Goal: Navigation & Orientation: Find specific page/section

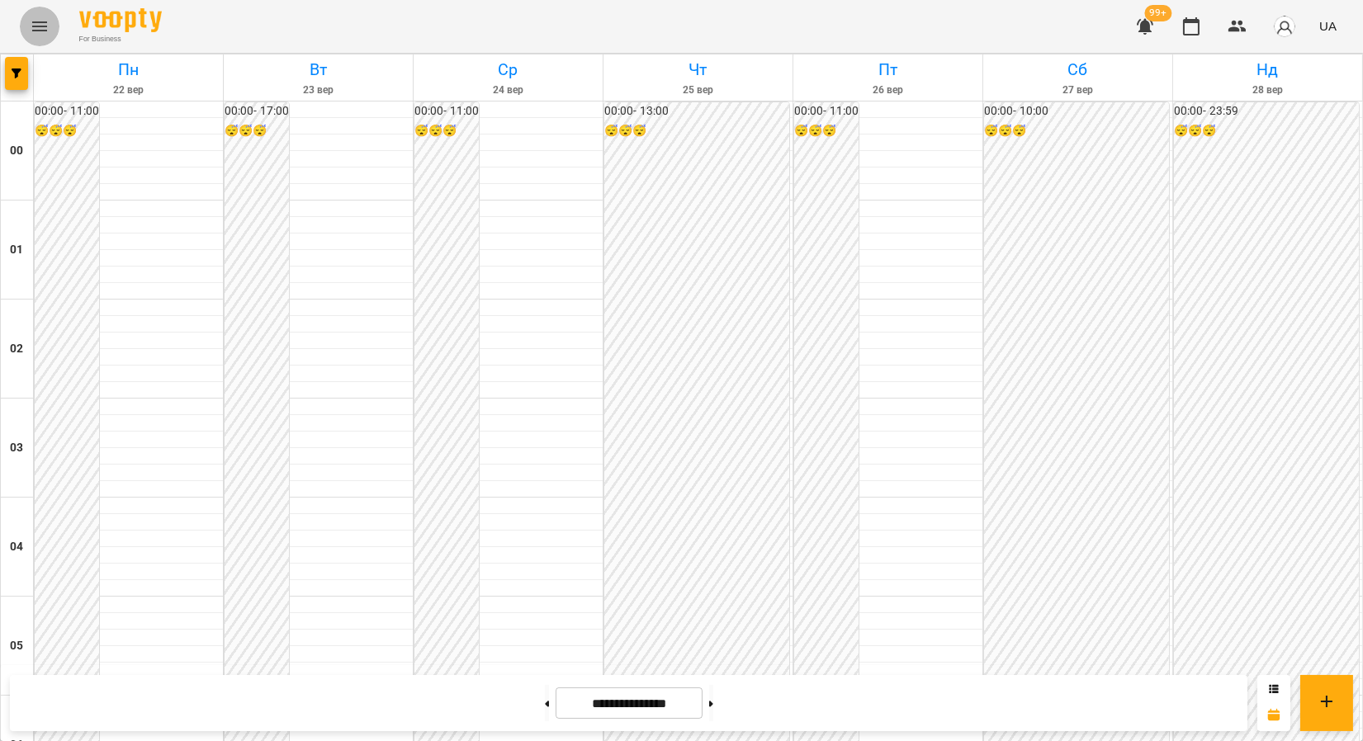
click at [45, 25] on icon "Menu" at bounding box center [40, 27] width 20 height 20
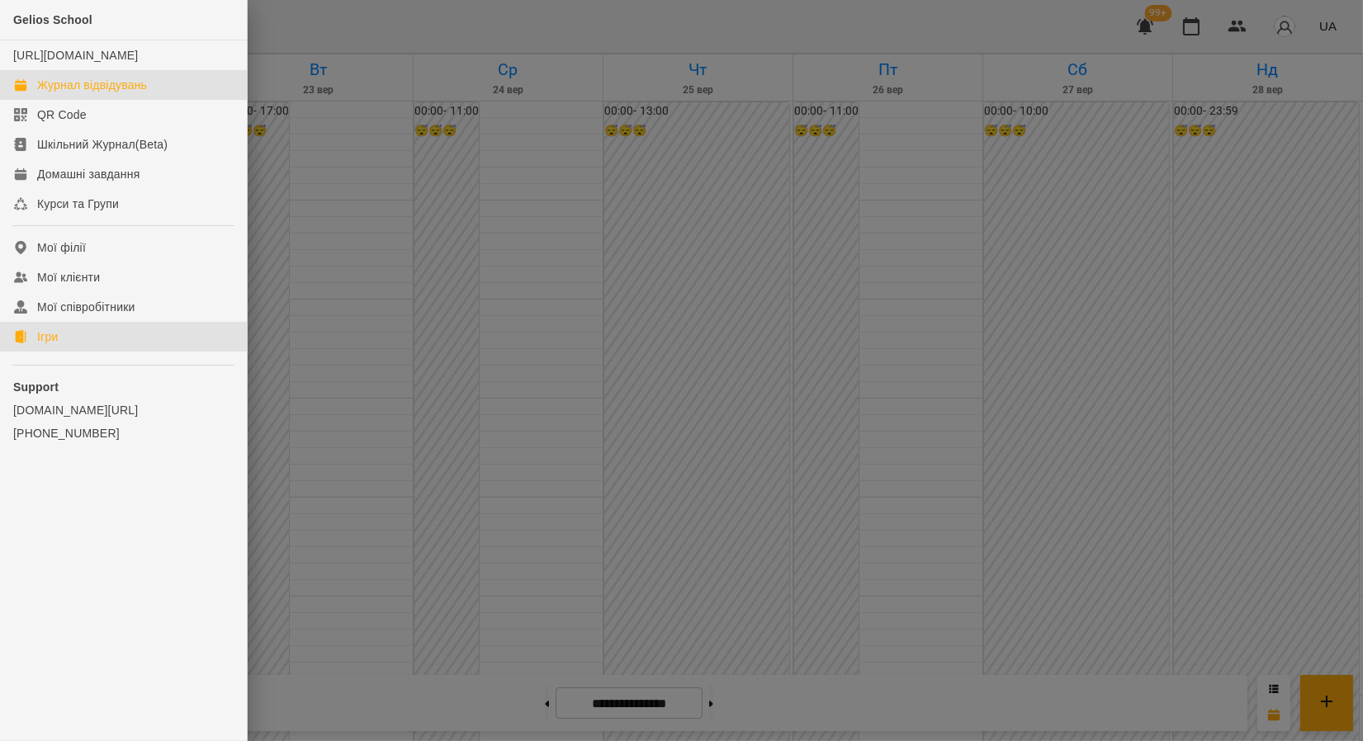
drag, startPoint x: 92, startPoint y: 344, endPoint x: 404, endPoint y: 218, distance: 335.8
click at [92, 345] on link "Ігри" at bounding box center [123, 337] width 247 height 30
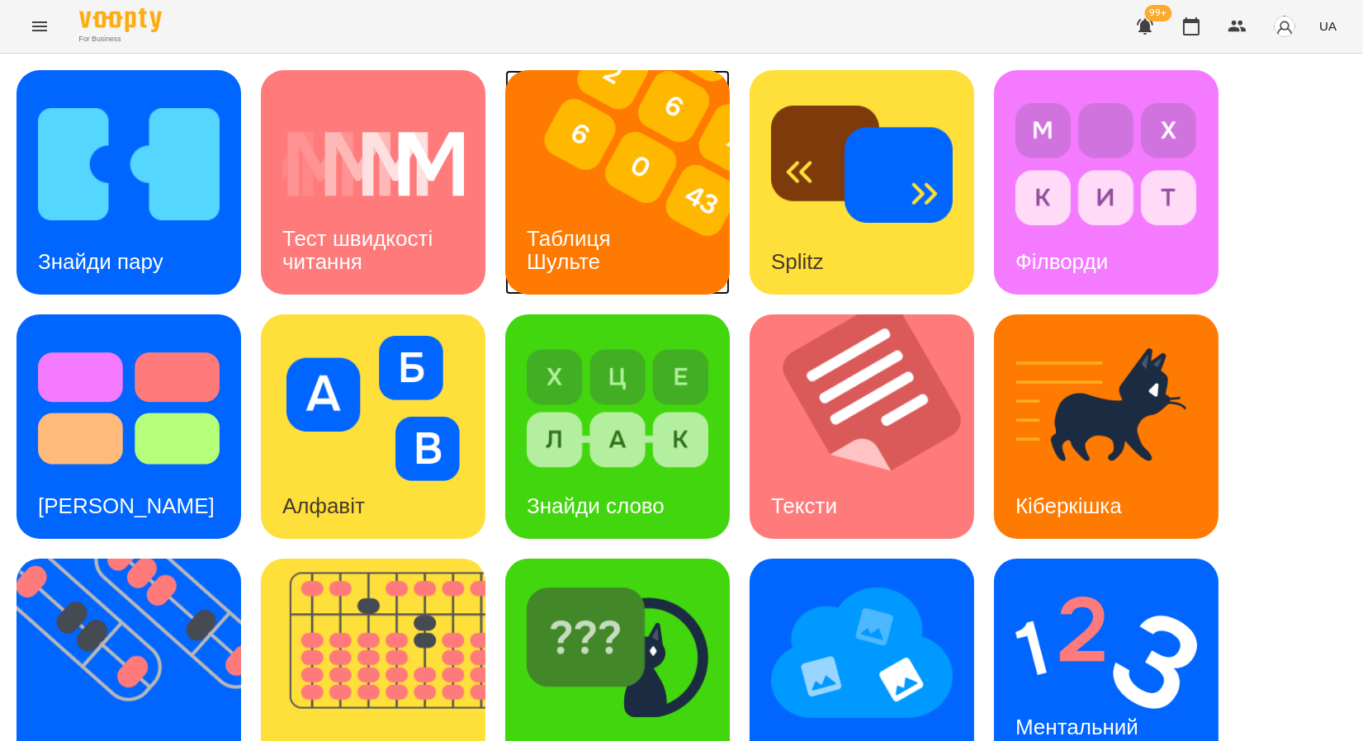
click at [568, 169] on img at bounding box center [627, 182] width 245 height 225
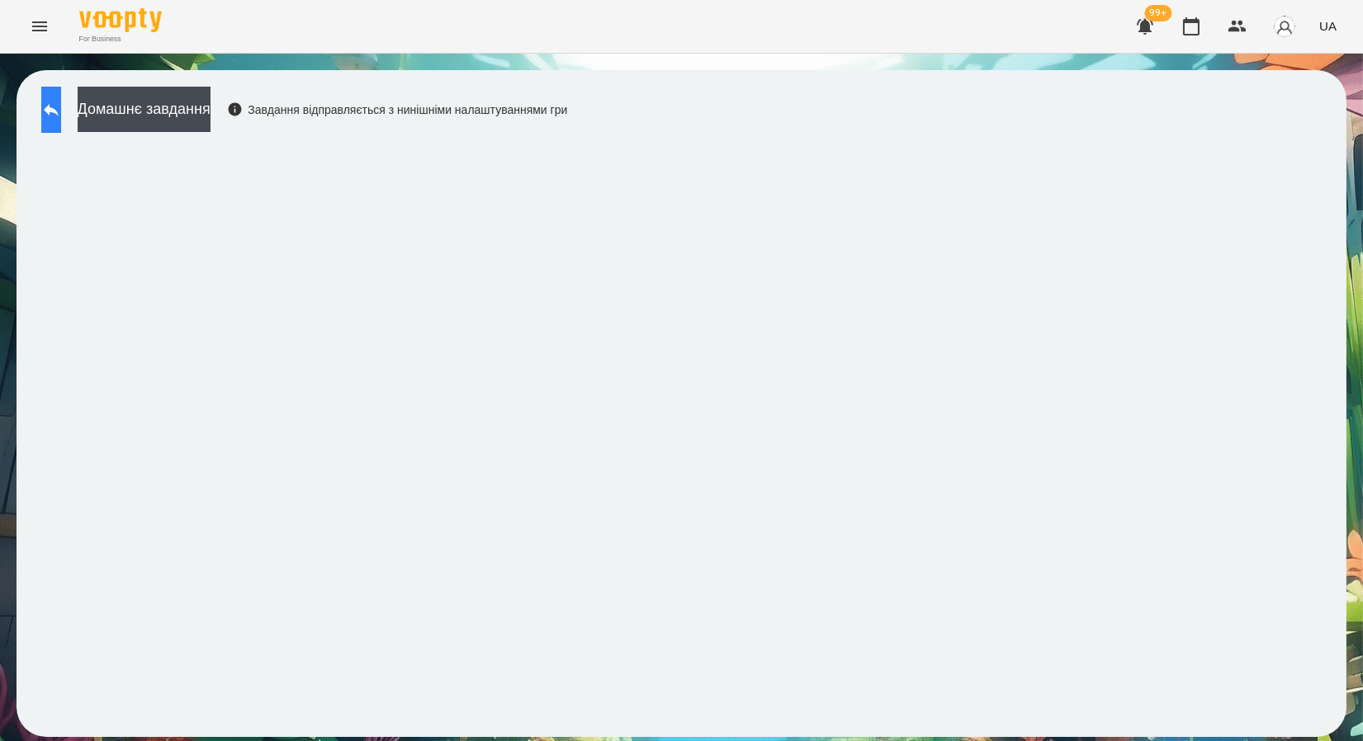
click at [61, 106] on icon at bounding box center [51, 110] width 20 height 20
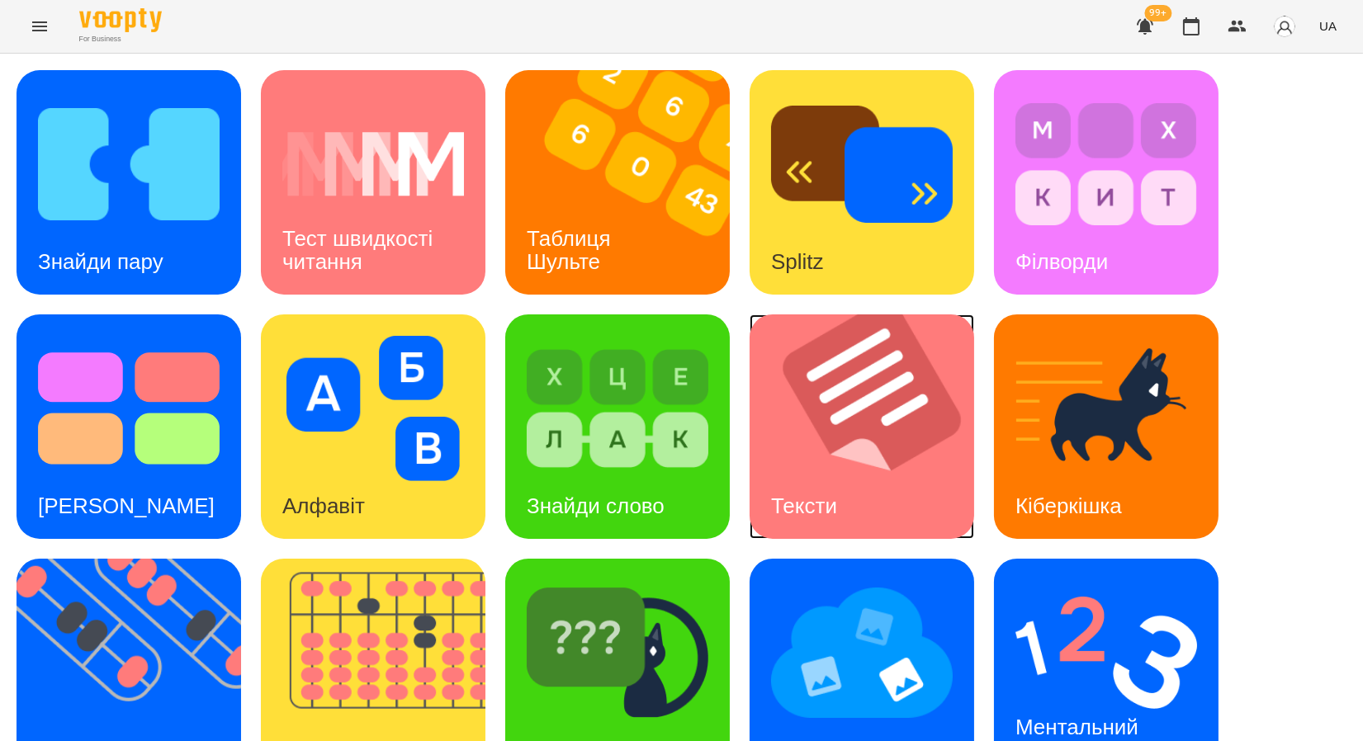
scroll to position [303, 0]
click at [79, 559] on img at bounding box center [139, 671] width 245 height 225
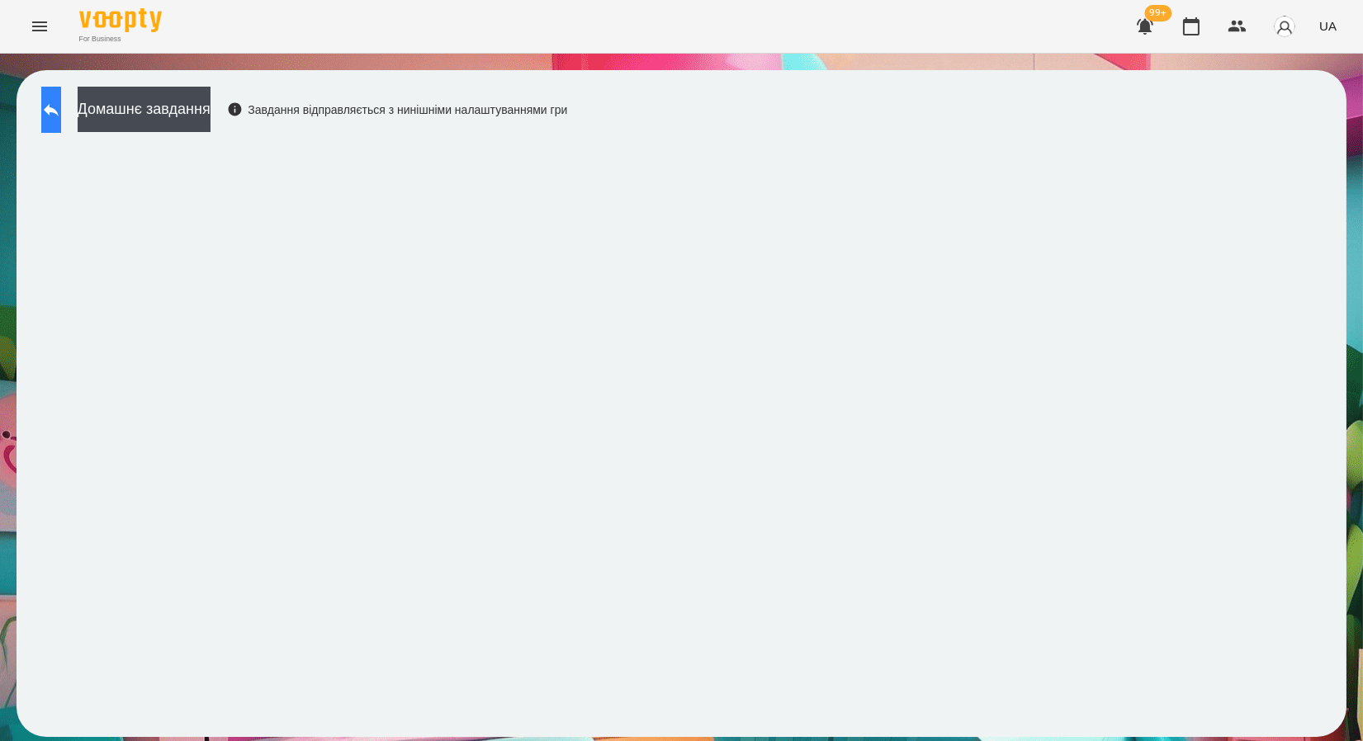
click at [61, 112] on icon at bounding box center [51, 110] width 20 height 20
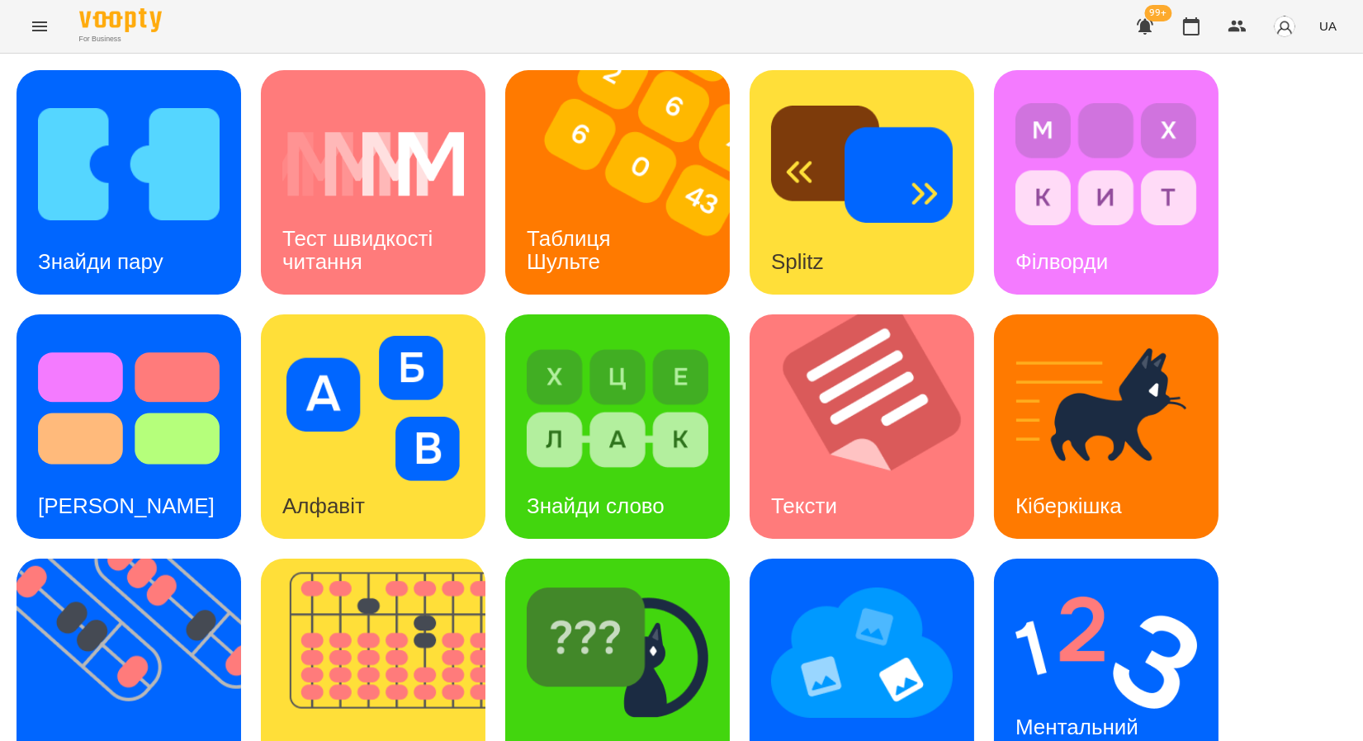
scroll to position [303, 0]
click at [173, 559] on img at bounding box center [139, 671] width 245 height 225
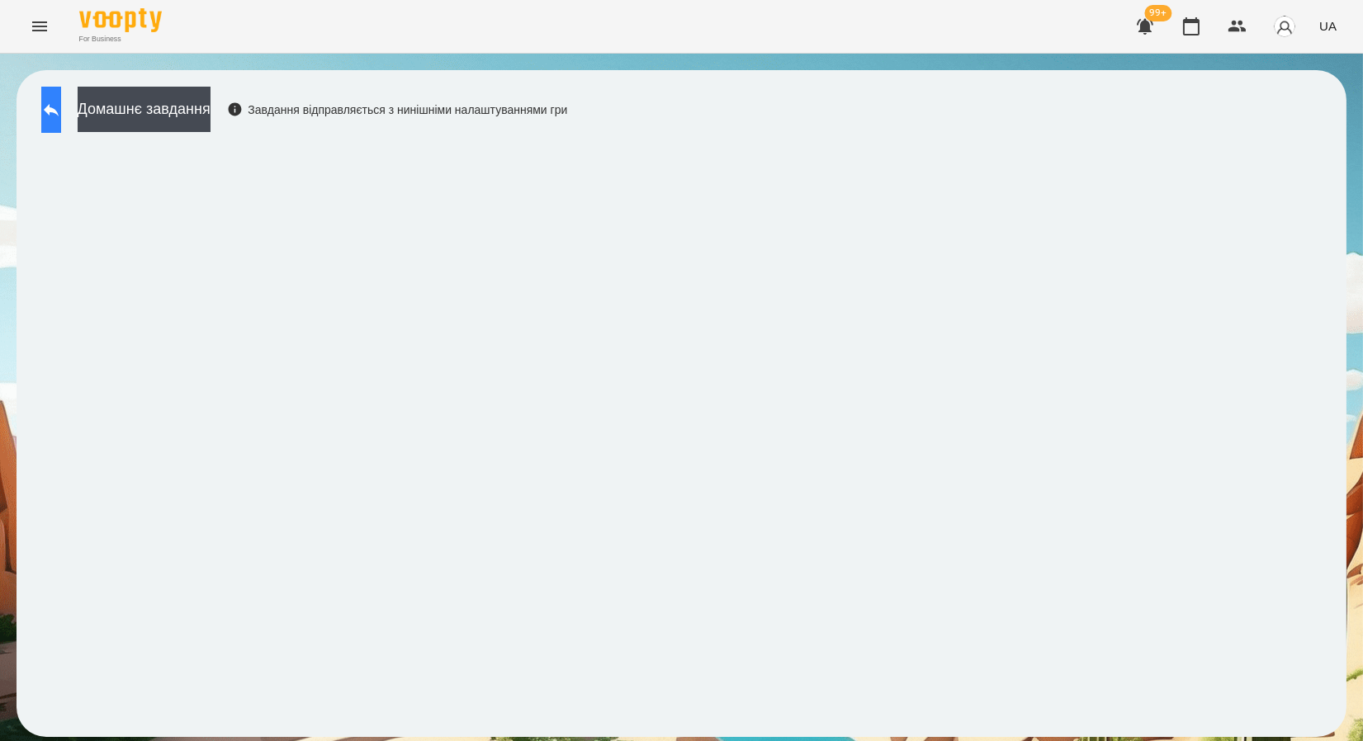
click at [42, 111] on button at bounding box center [51, 110] width 20 height 46
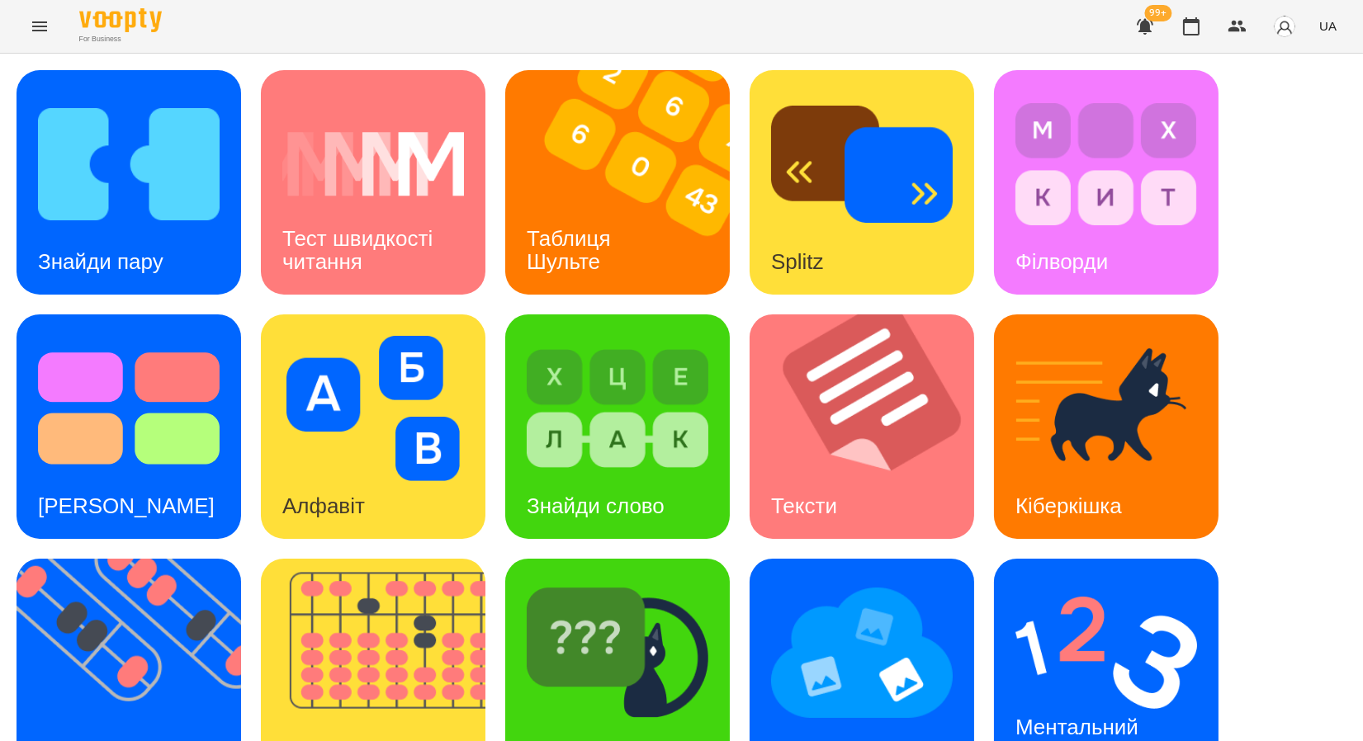
scroll to position [303, 0]
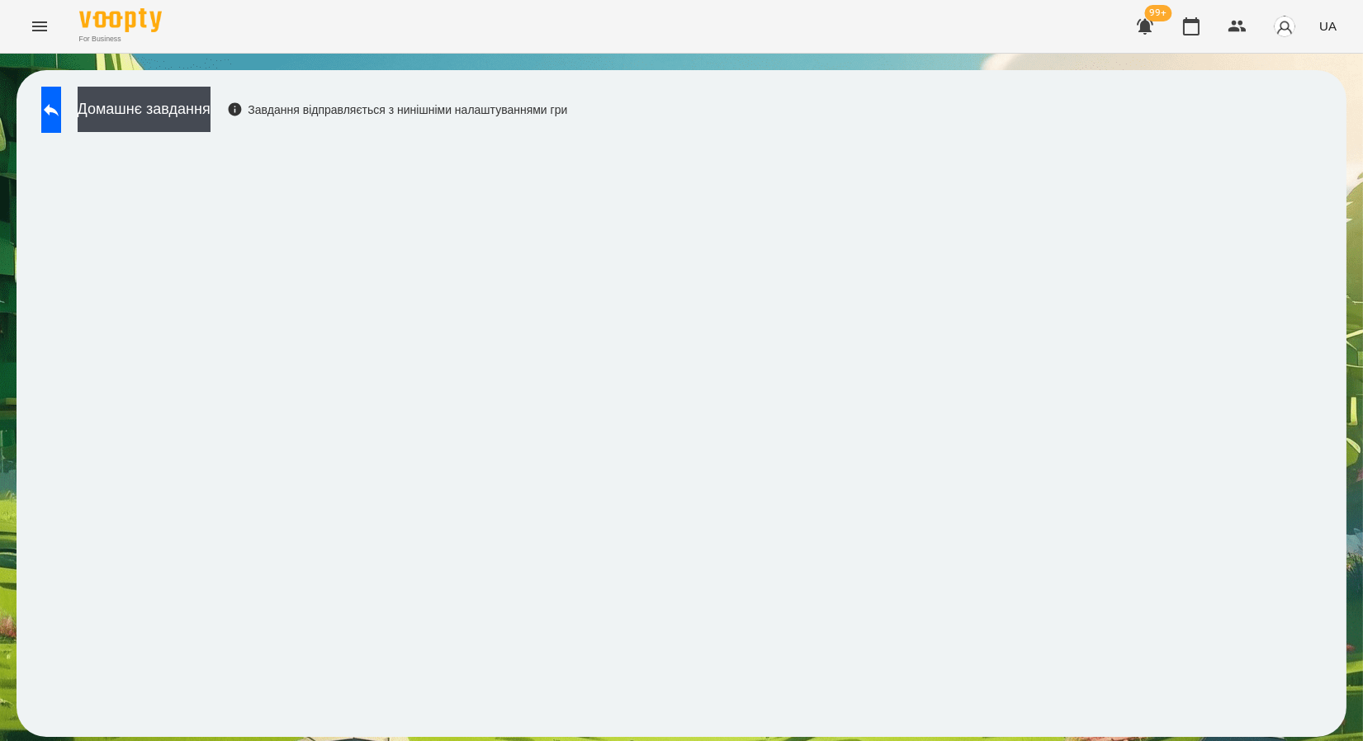
click at [568, 118] on div "Завдання відправляється з нинішніми налаштуваннями гри" at bounding box center [397, 110] width 341 height 17
click at [58, 117] on icon at bounding box center [51, 110] width 20 height 20
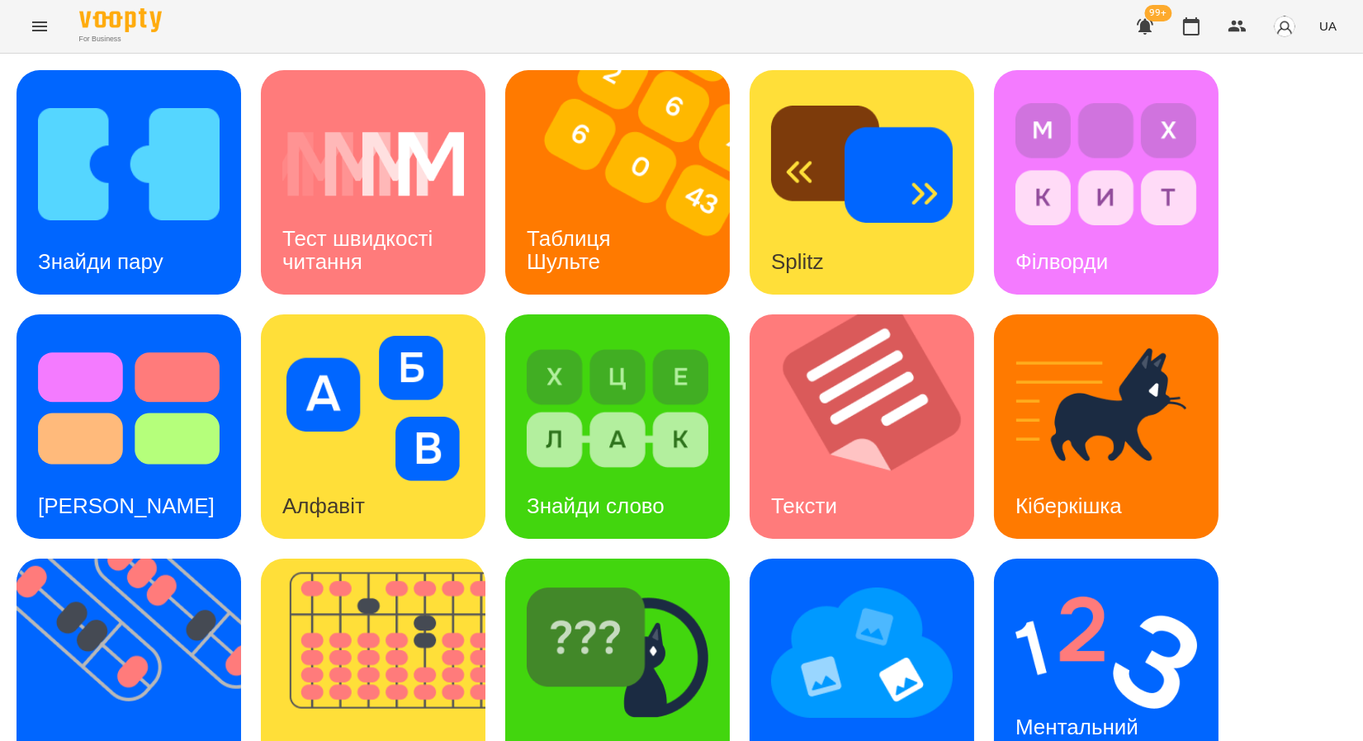
scroll to position [303, 0]
click at [912, 580] on img at bounding box center [862, 652] width 182 height 145
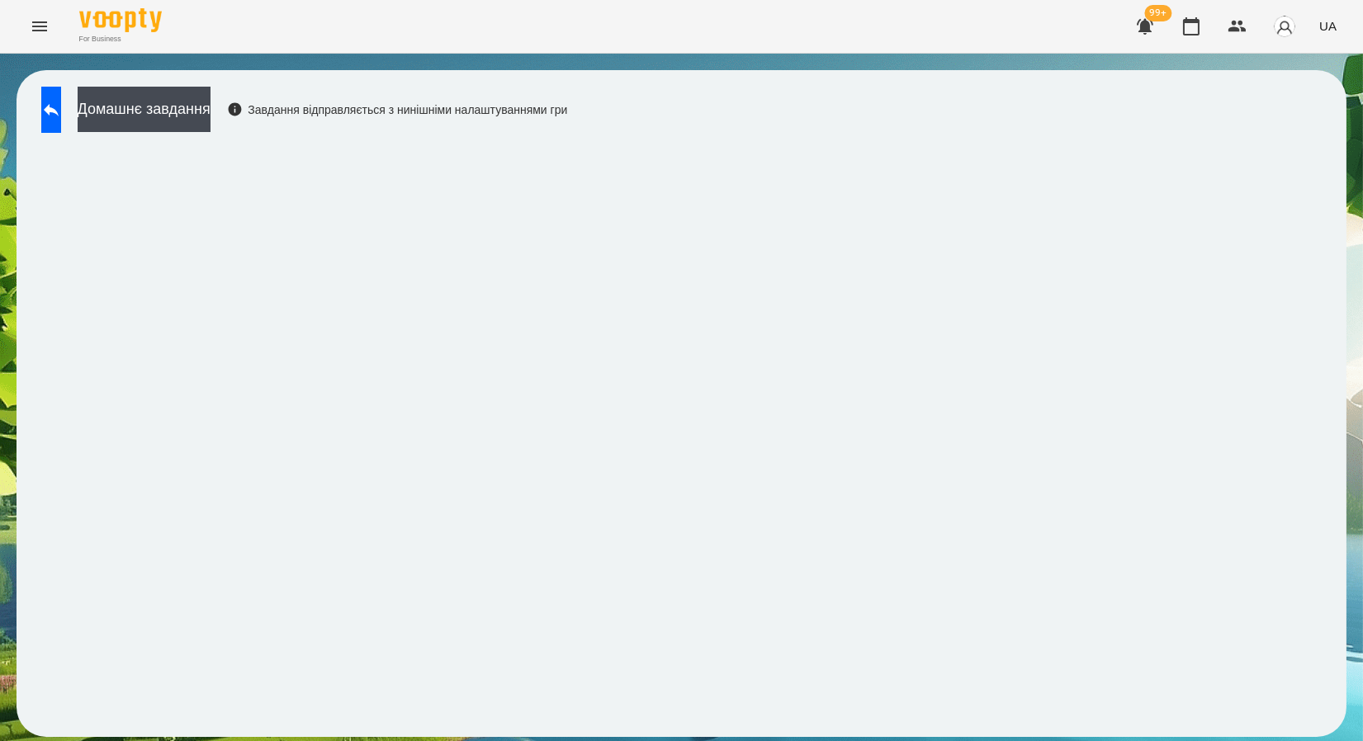
click at [1065, 127] on div "Домашнє завдання Завдання відправляється з нинішніми налаштуваннями гри" at bounding box center [682, 403] width 1330 height 667
click at [47, 113] on button at bounding box center [51, 110] width 20 height 46
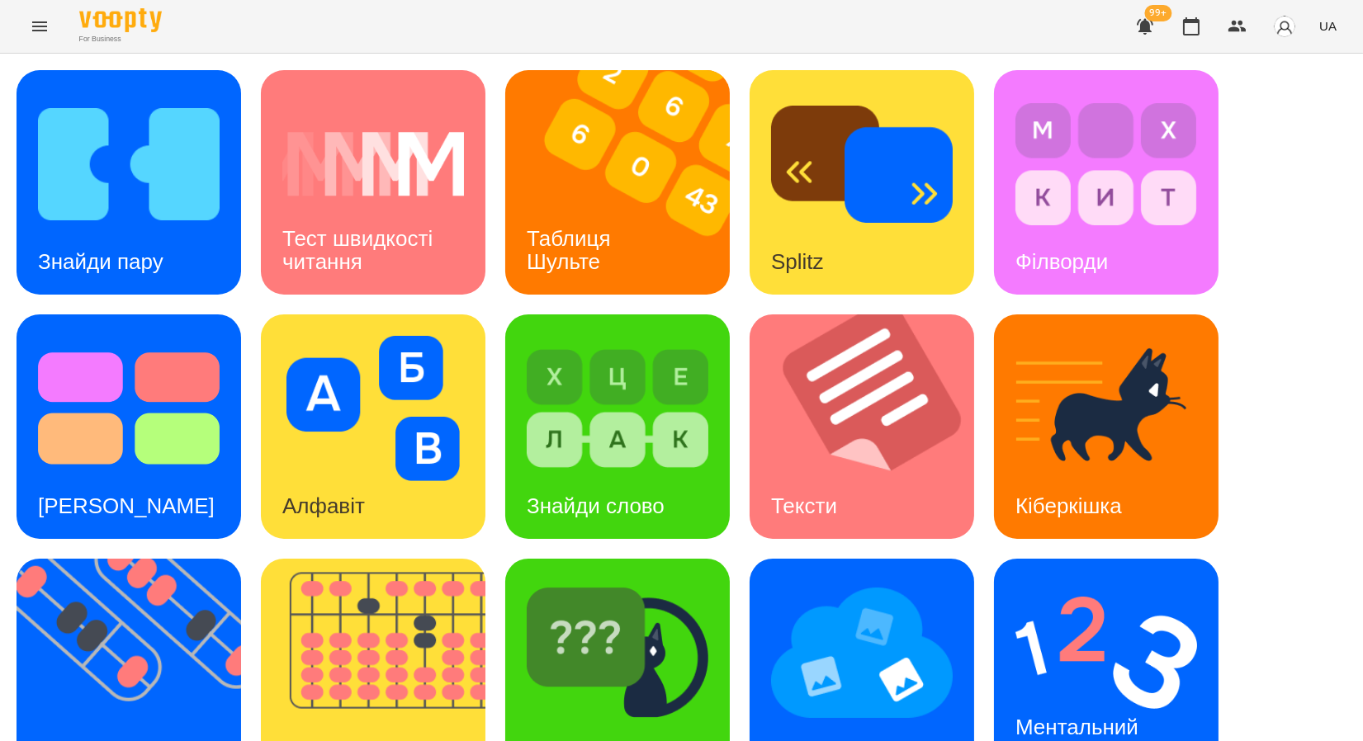
scroll to position [303, 0]
click at [1082, 580] on img at bounding box center [1106, 652] width 182 height 145
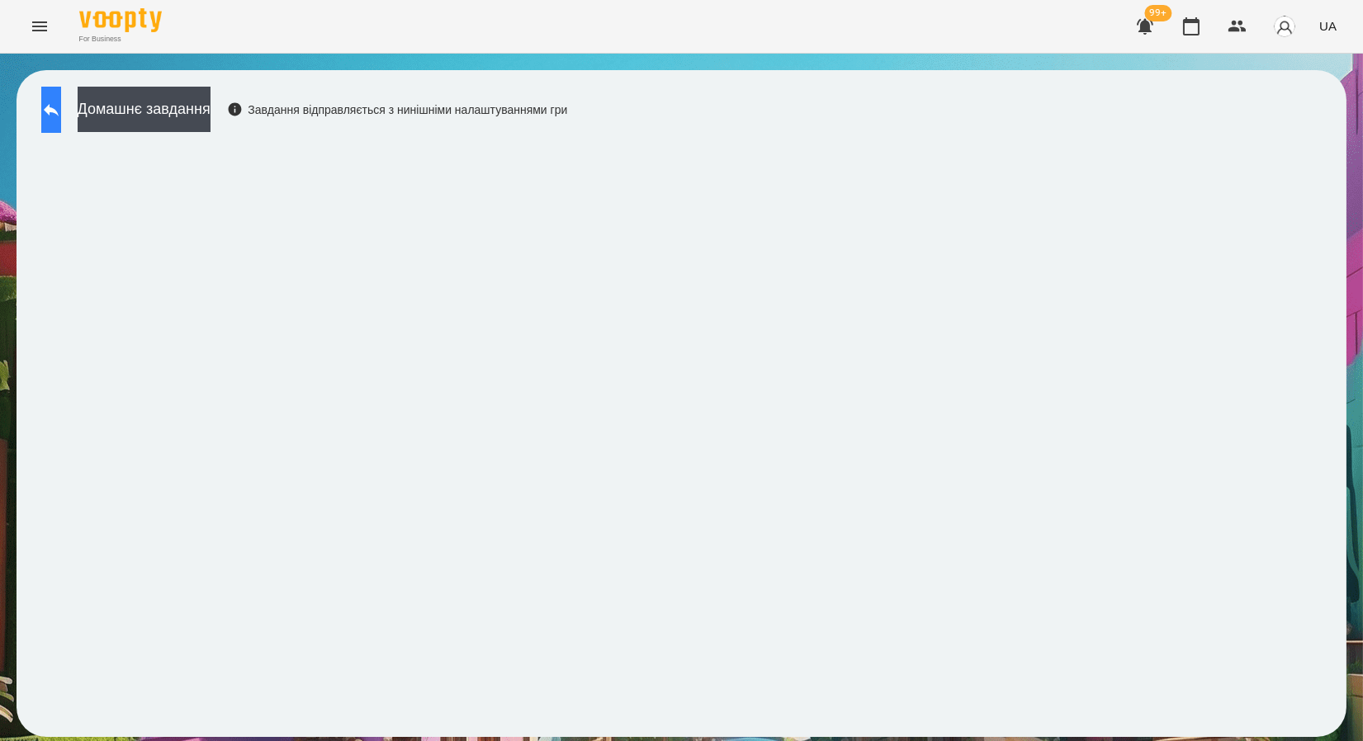
click at [61, 104] on icon at bounding box center [51, 110] width 20 height 20
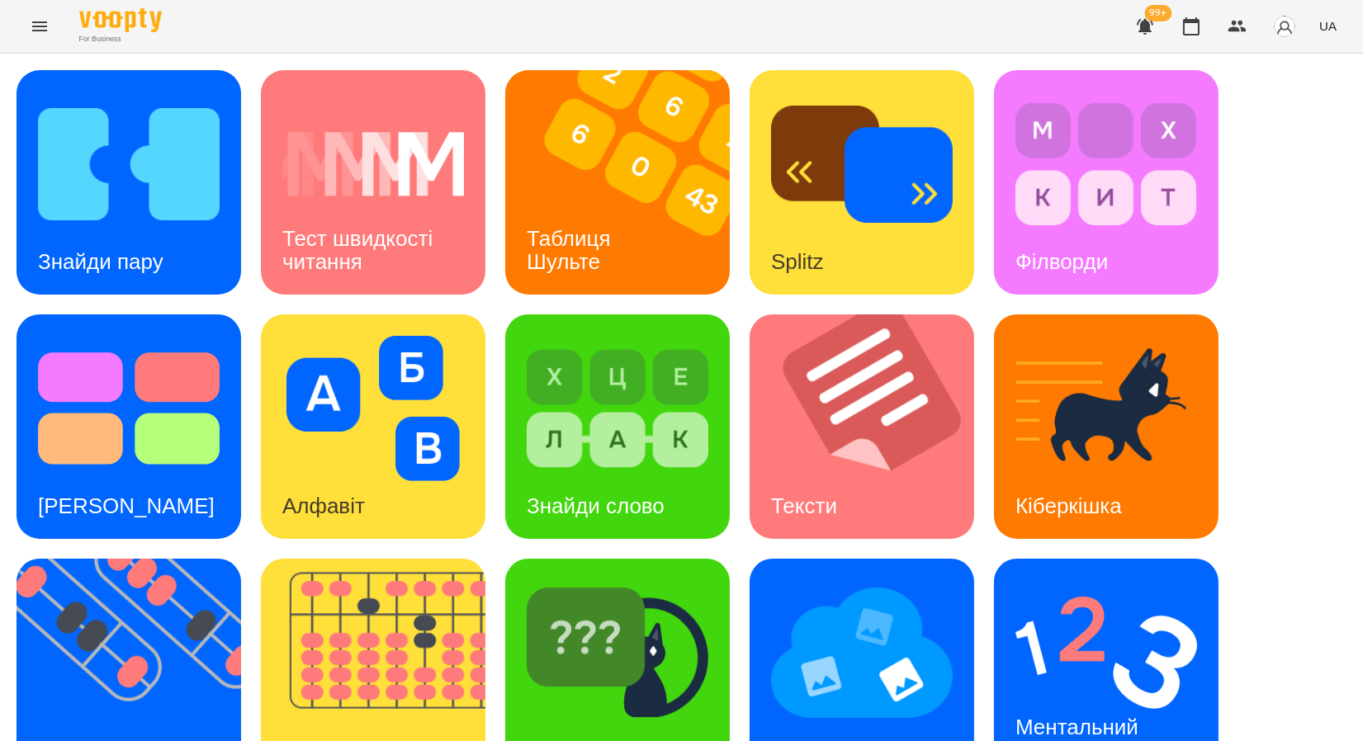
scroll to position [303, 0]
click at [589, 738] on h3 "[PERSON_NAME]" at bounding box center [615, 750] width 177 height 25
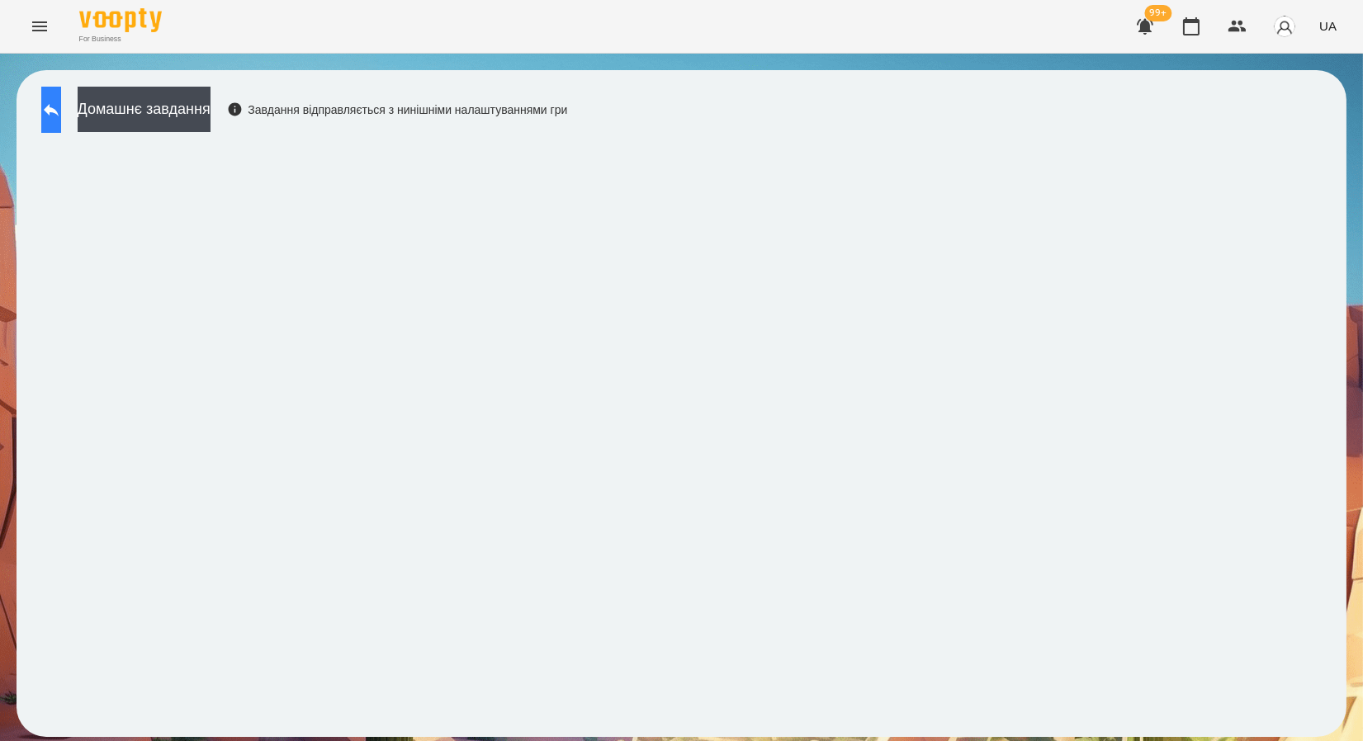
click at [46, 92] on button at bounding box center [51, 110] width 20 height 46
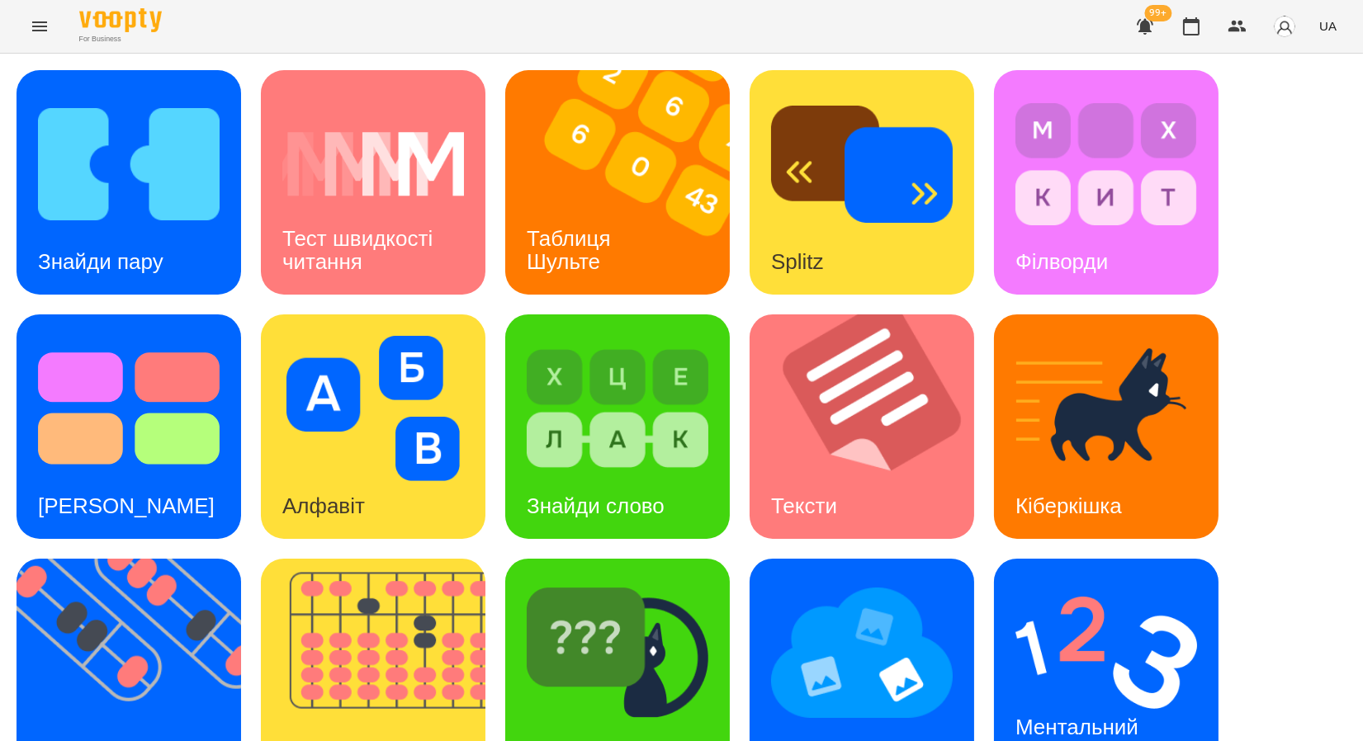
scroll to position [303, 0]
click at [100, 559] on img at bounding box center [139, 671] width 245 height 225
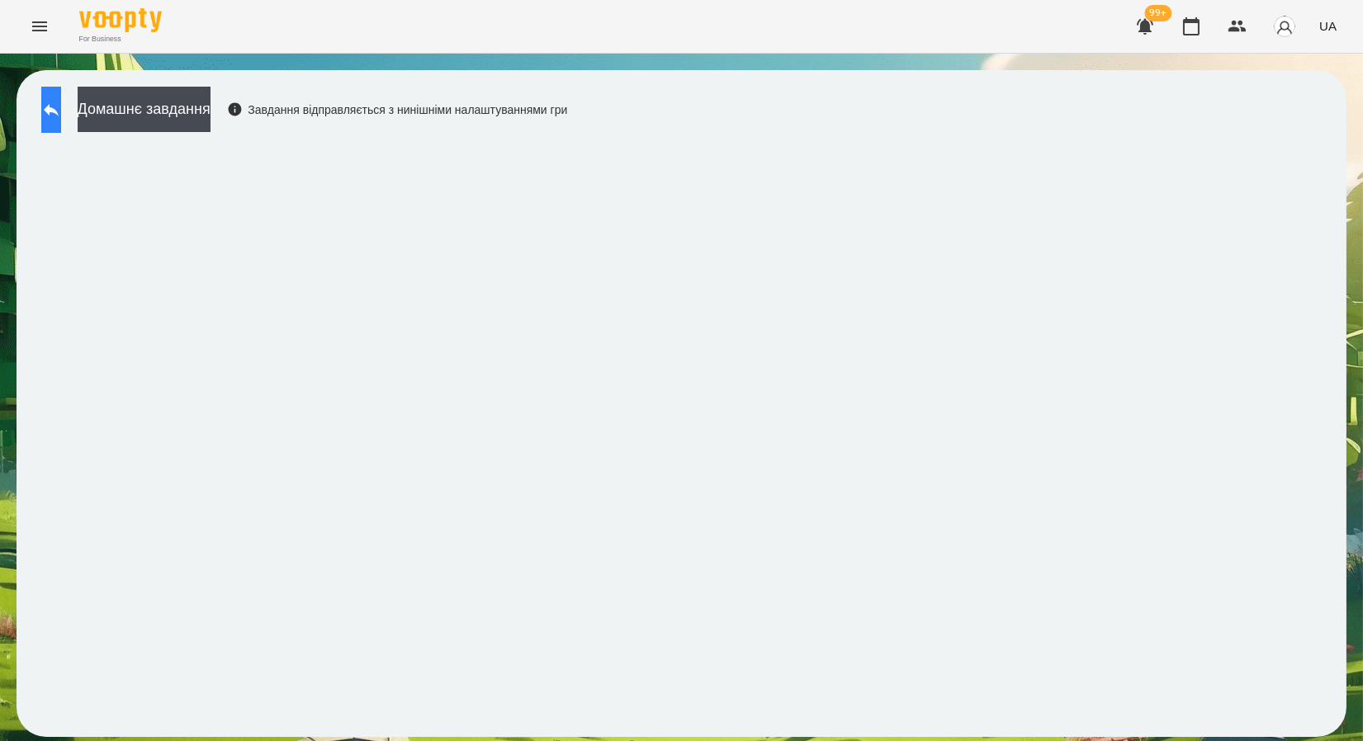
click at [61, 107] on button at bounding box center [51, 110] width 20 height 46
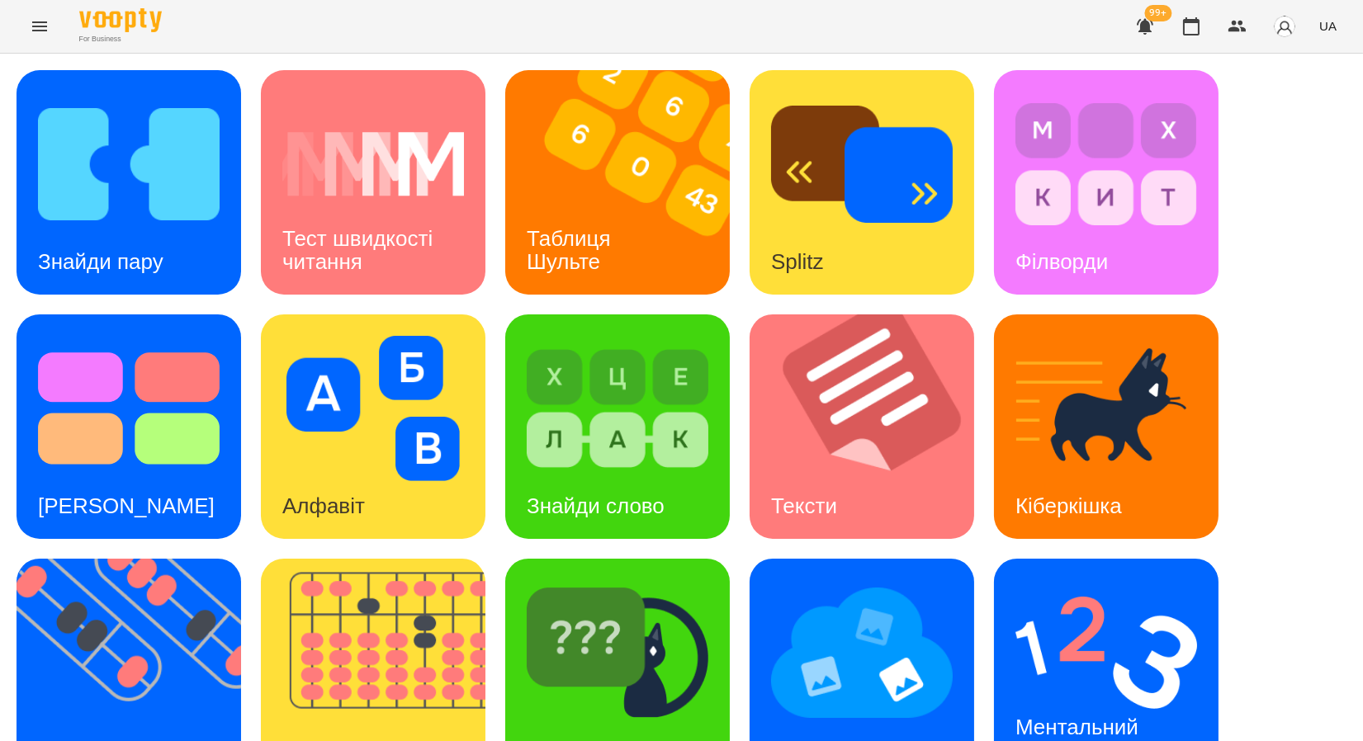
scroll to position [303, 0]
click at [176, 559] on img at bounding box center [139, 671] width 245 height 225
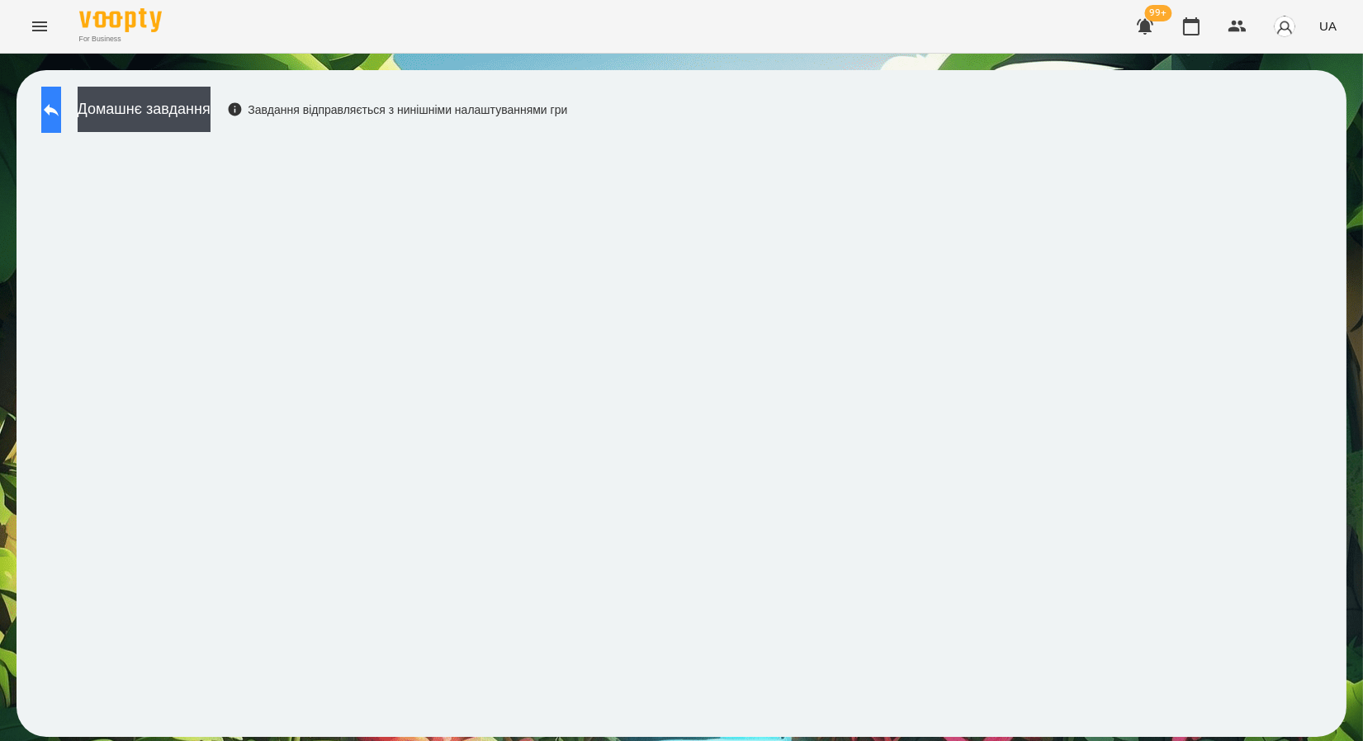
click at [61, 102] on icon at bounding box center [51, 110] width 20 height 20
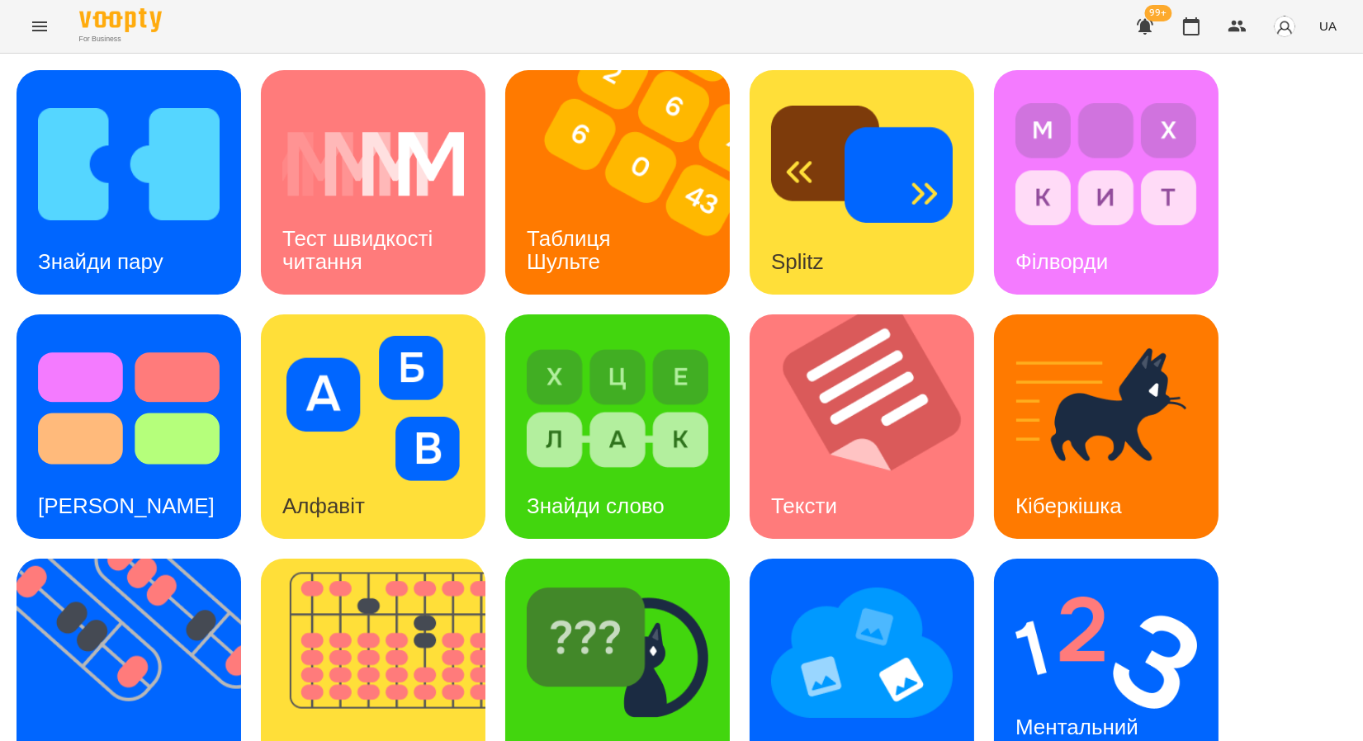
scroll to position [303, 0]
click at [1061, 715] on h3 "Ментальний рахунок" at bounding box center [1079, 738] width 129 height 47
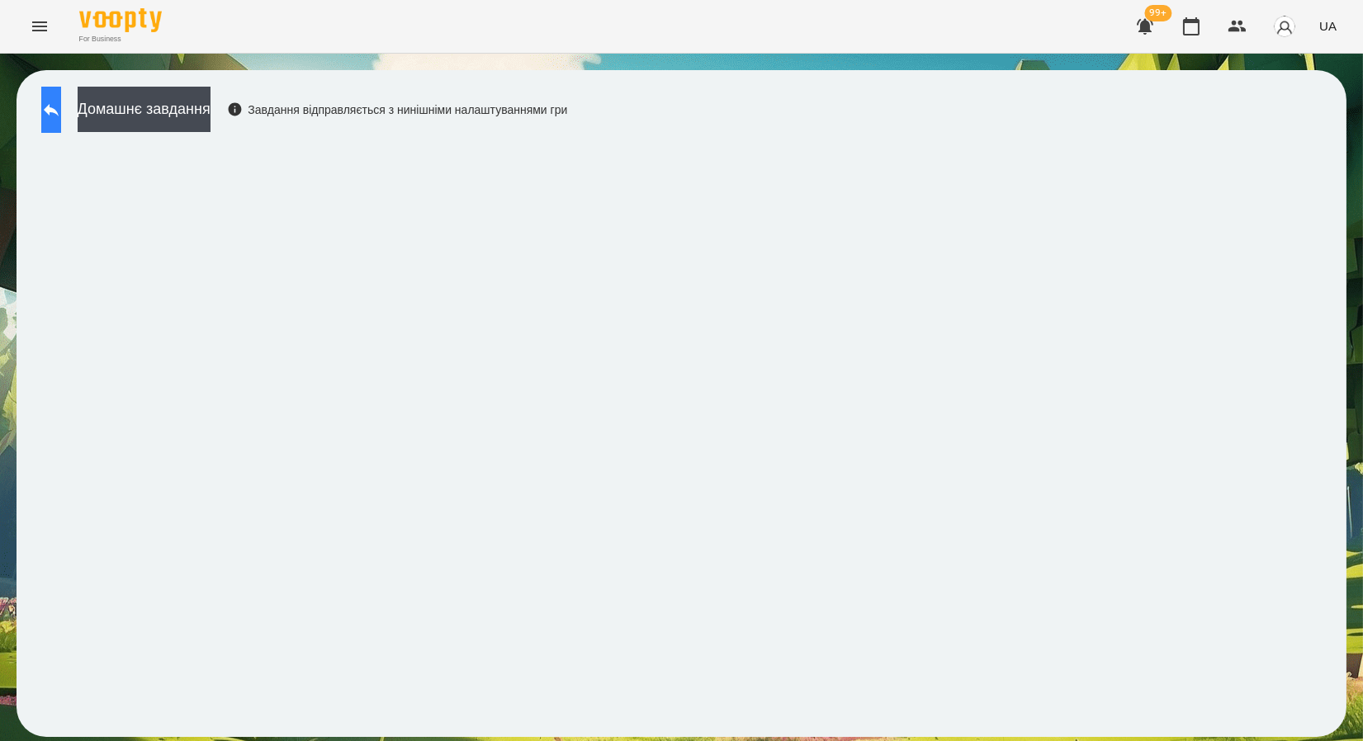
click at [61, 119] on icon at bounding box center [51, 110] width 20 height 20
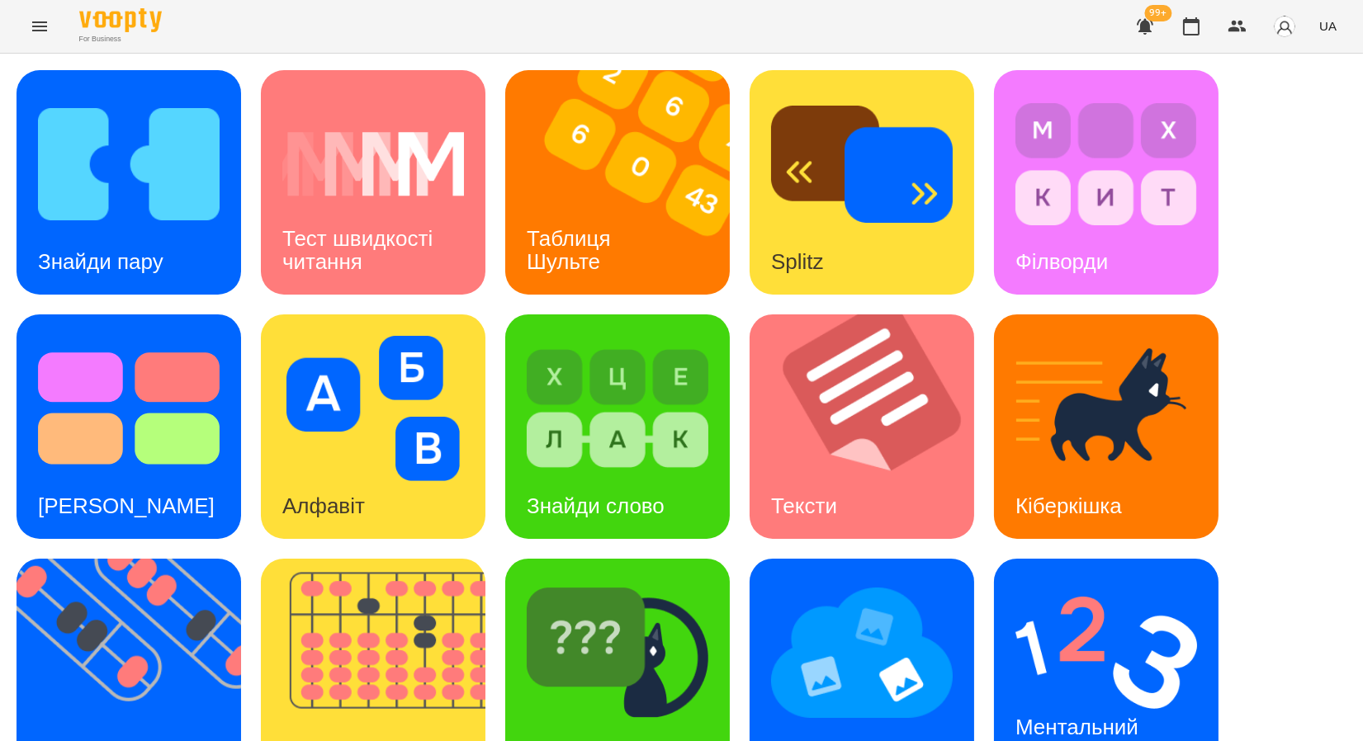
scroll to position [303, 0]
click at [194, 559] on img at bounding box center [139, 671] width 245 height 225
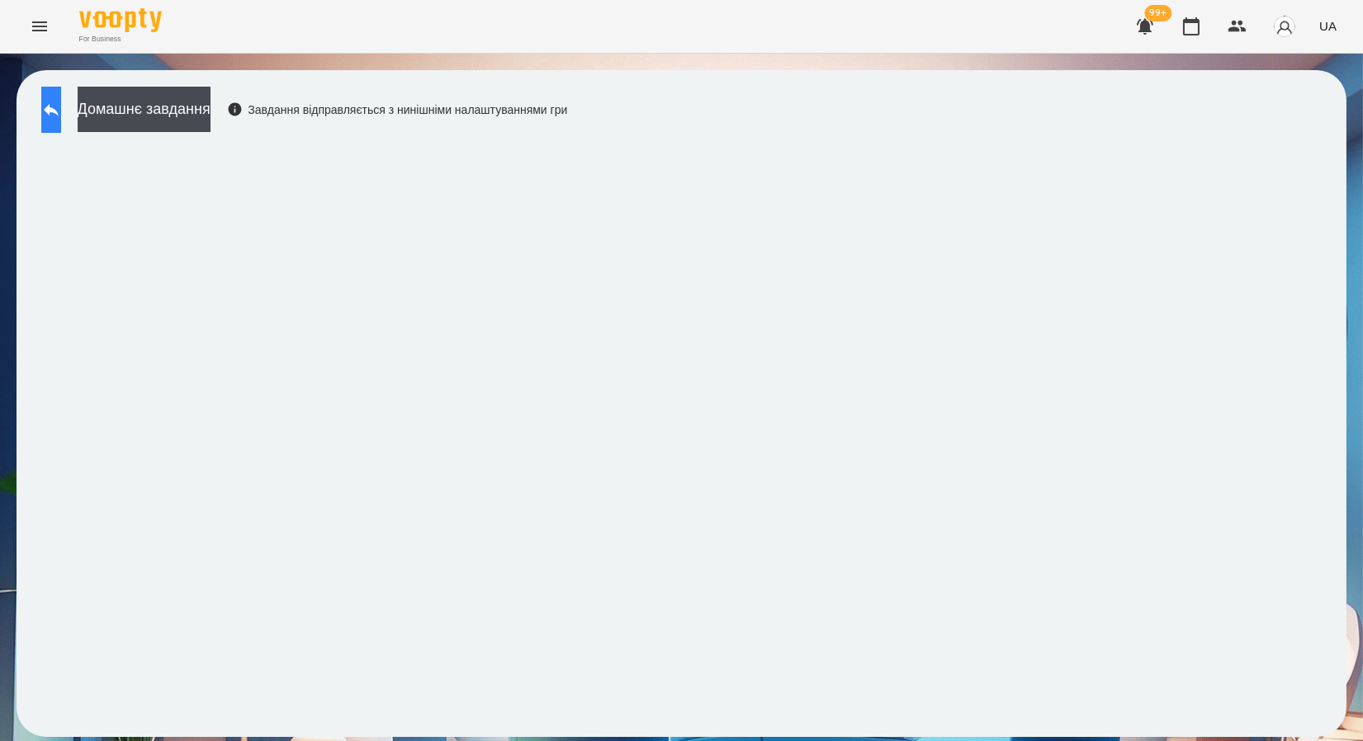
click at [61, 102] on icon at bounding box center [51, 110] width 20 height 20
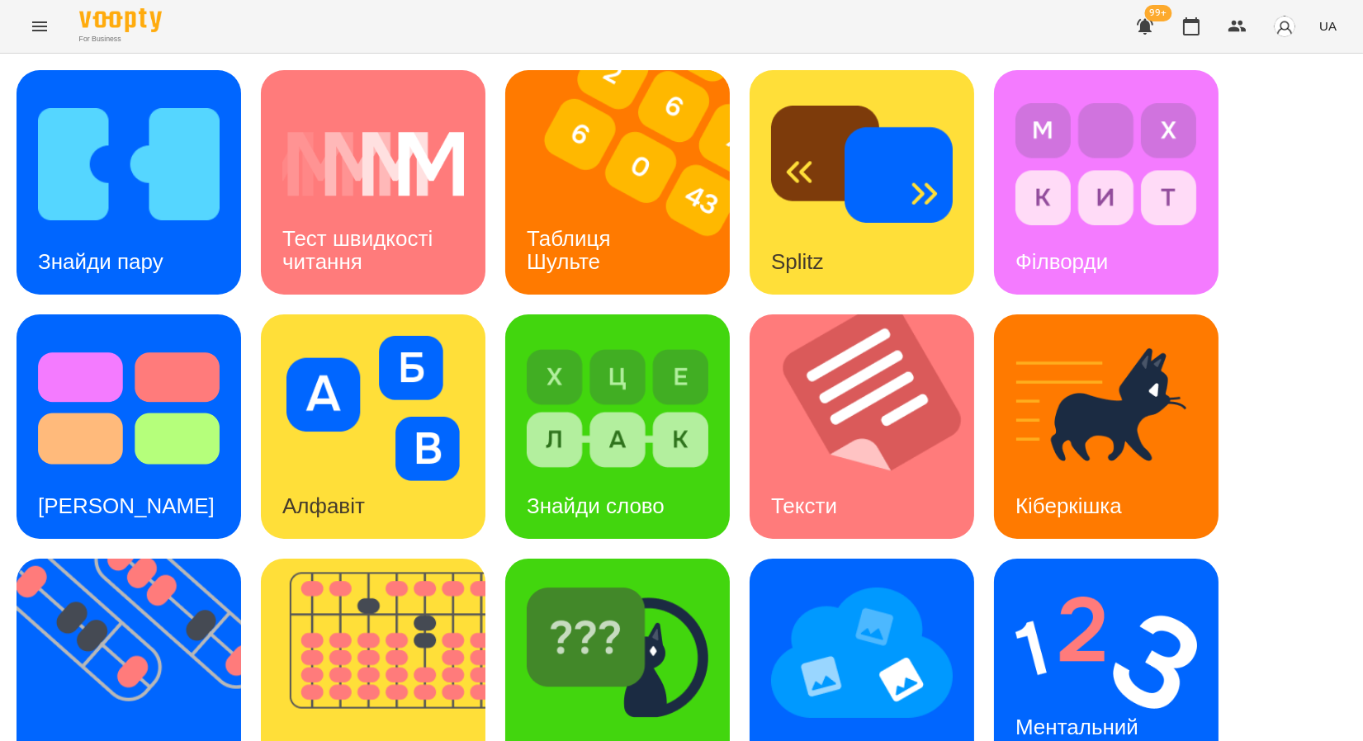
scroll to position [303, 0]
click at [1182, 580] on img at bounding box center [1106, 652] width 182 height 145
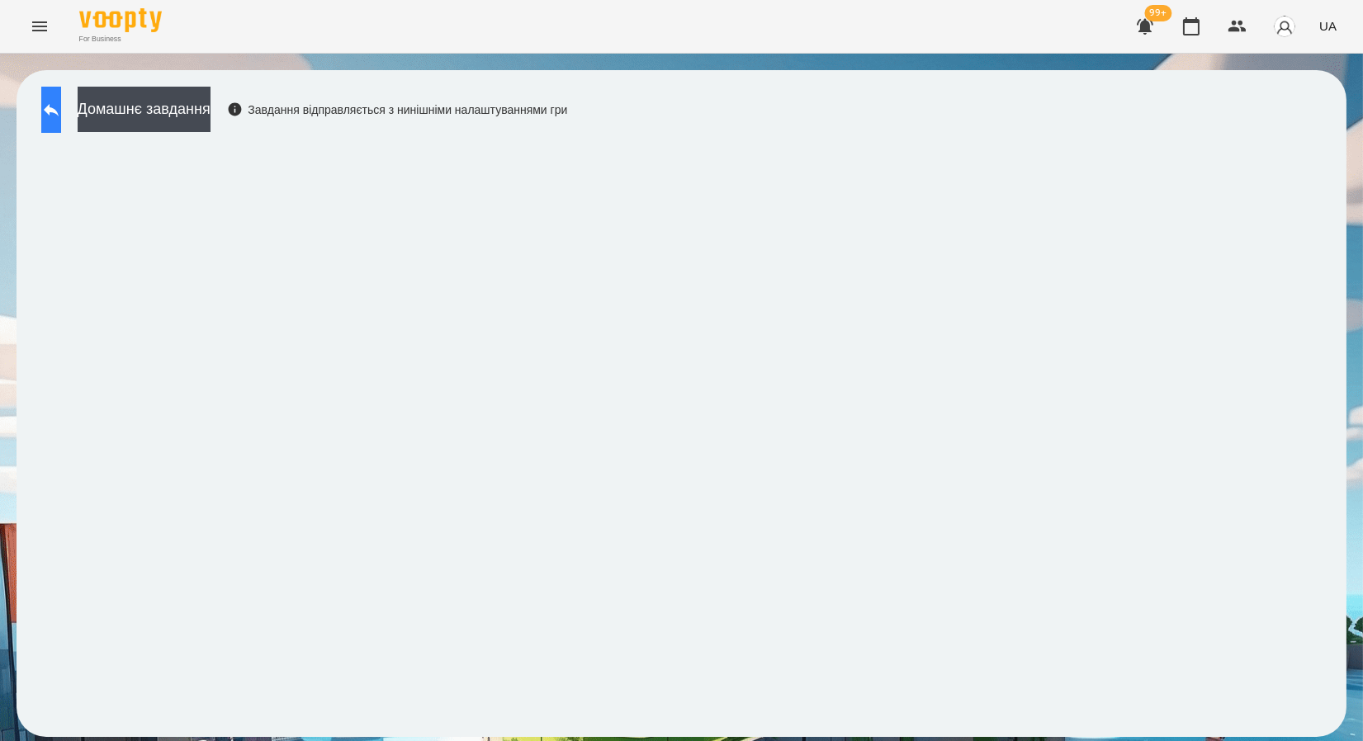
drag, startPoint x: 35, startPoint y: 97, endPoint x: 49, endPoint y: 113, distance: 21.1
click at [35, 97] on div "Домашнє завдання Завдання відправляється з нинішніми налаштуваннями гри" at bounding box center [300, 114] width 534 height 54
click at [50, 115] on button at bounding box center [51, 110] width 20 height 46
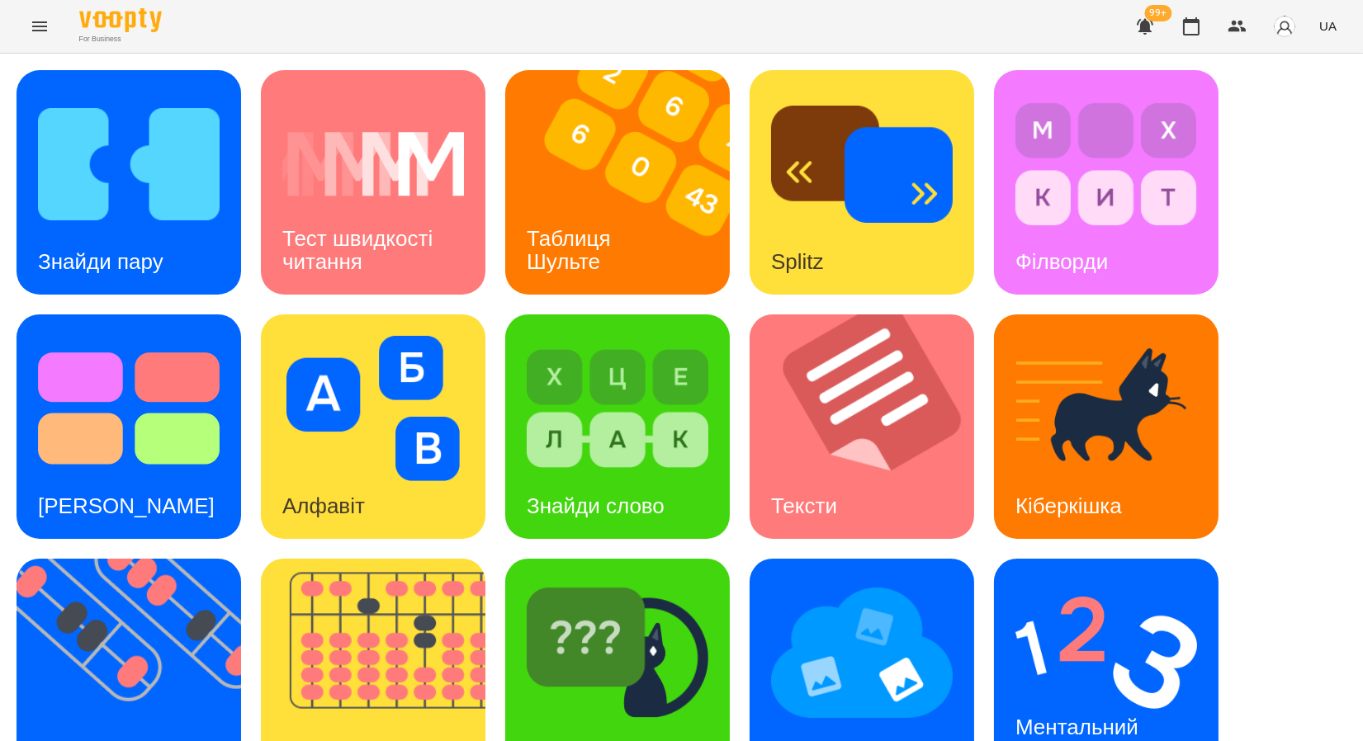
scroll to position [183, 0]
click at [113, 559] on img at bounding box center [139, 671] width 245 height 225
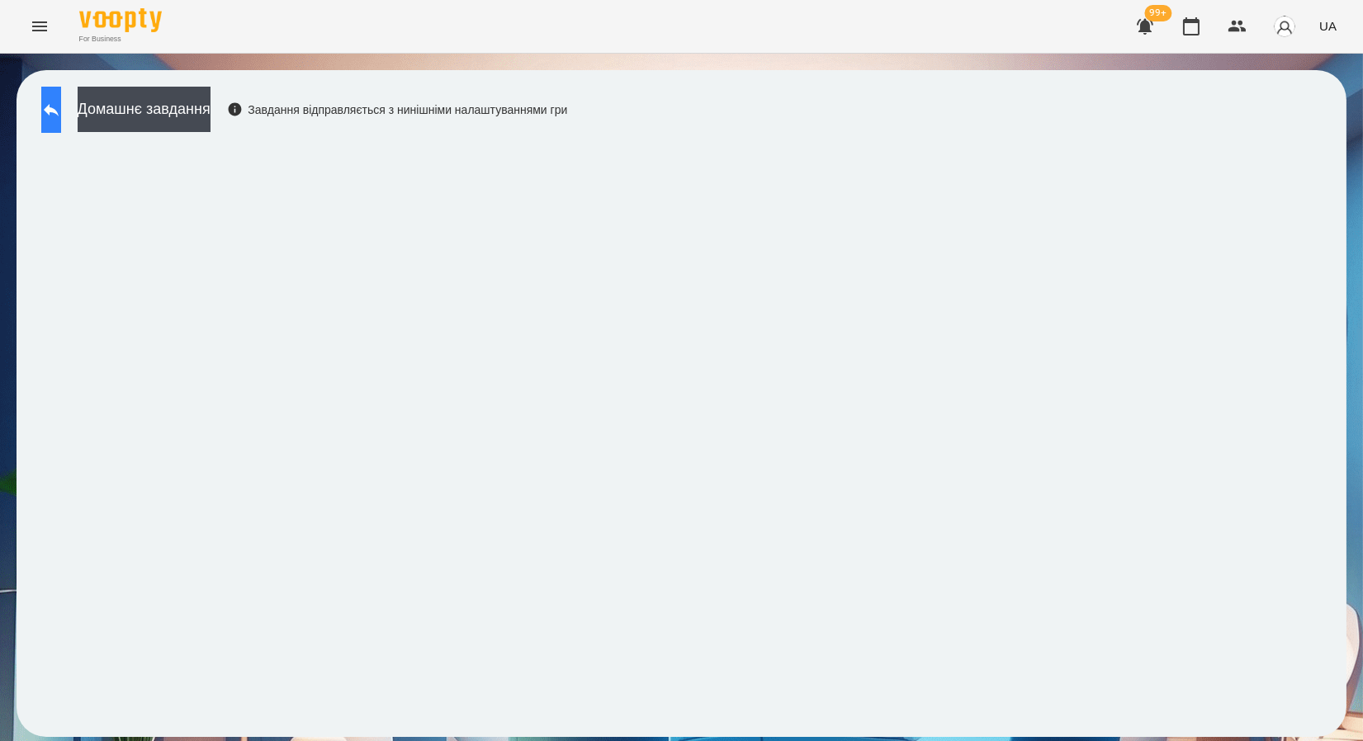
click at [59, 112] on icon at bounding box center [51, 110] width 15 height 12
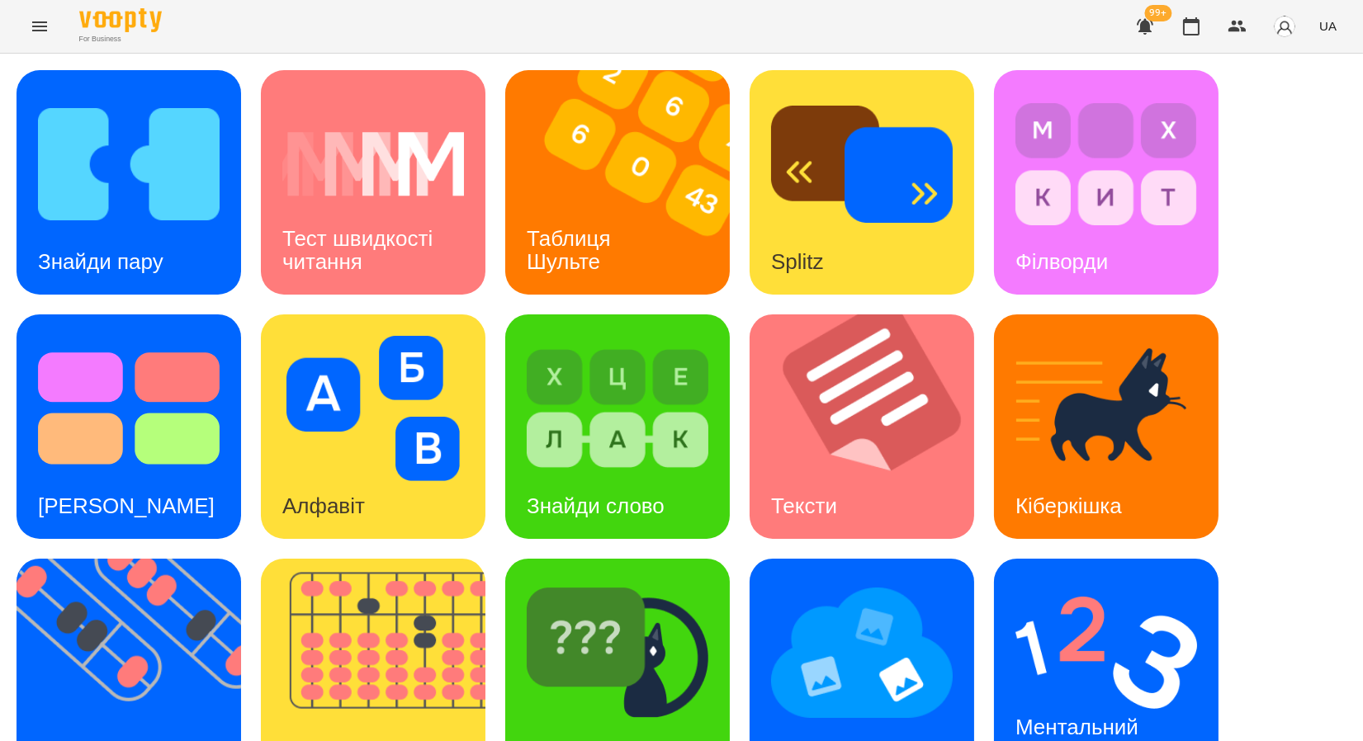
scroll to position [303, 0]
click at [381, 559] on img at bounding box center [383, 671] width 245 height 225
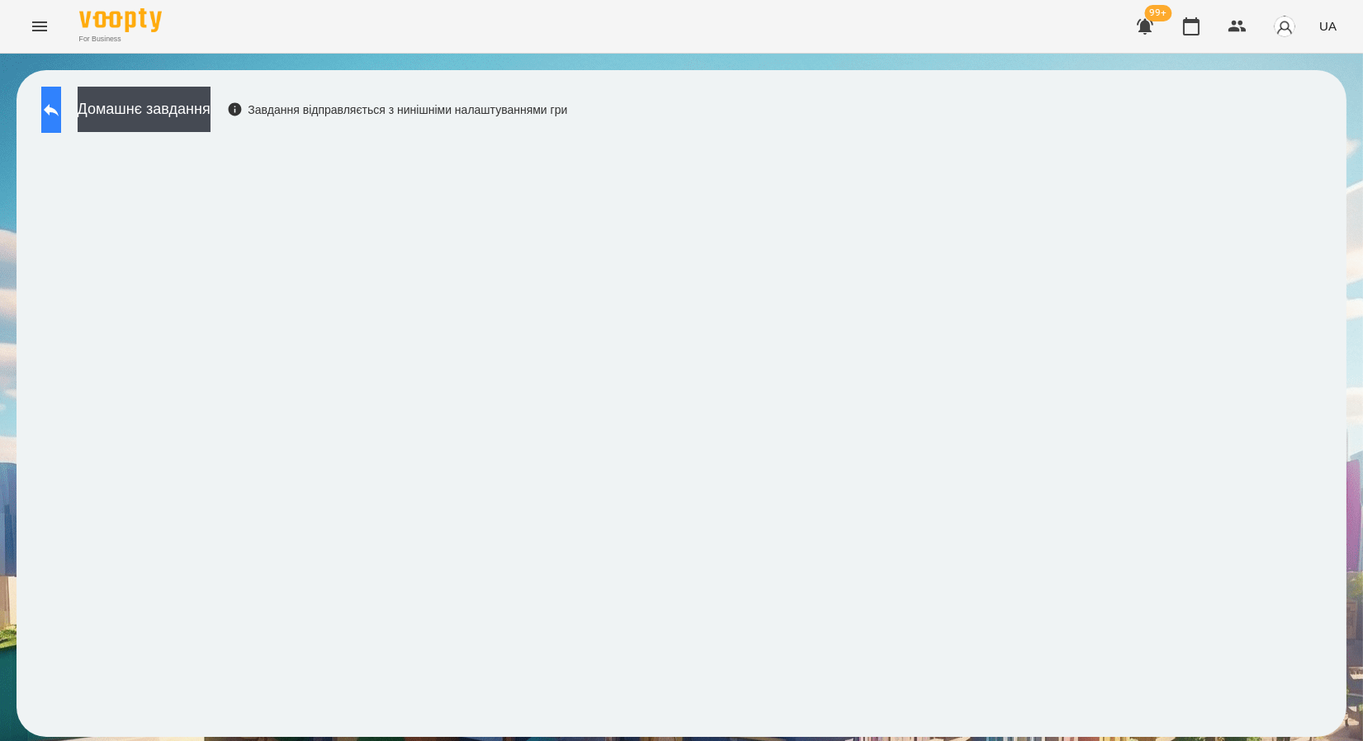
click at [61, 116] on icon at bounding box center [51, 110] width 20 height 20
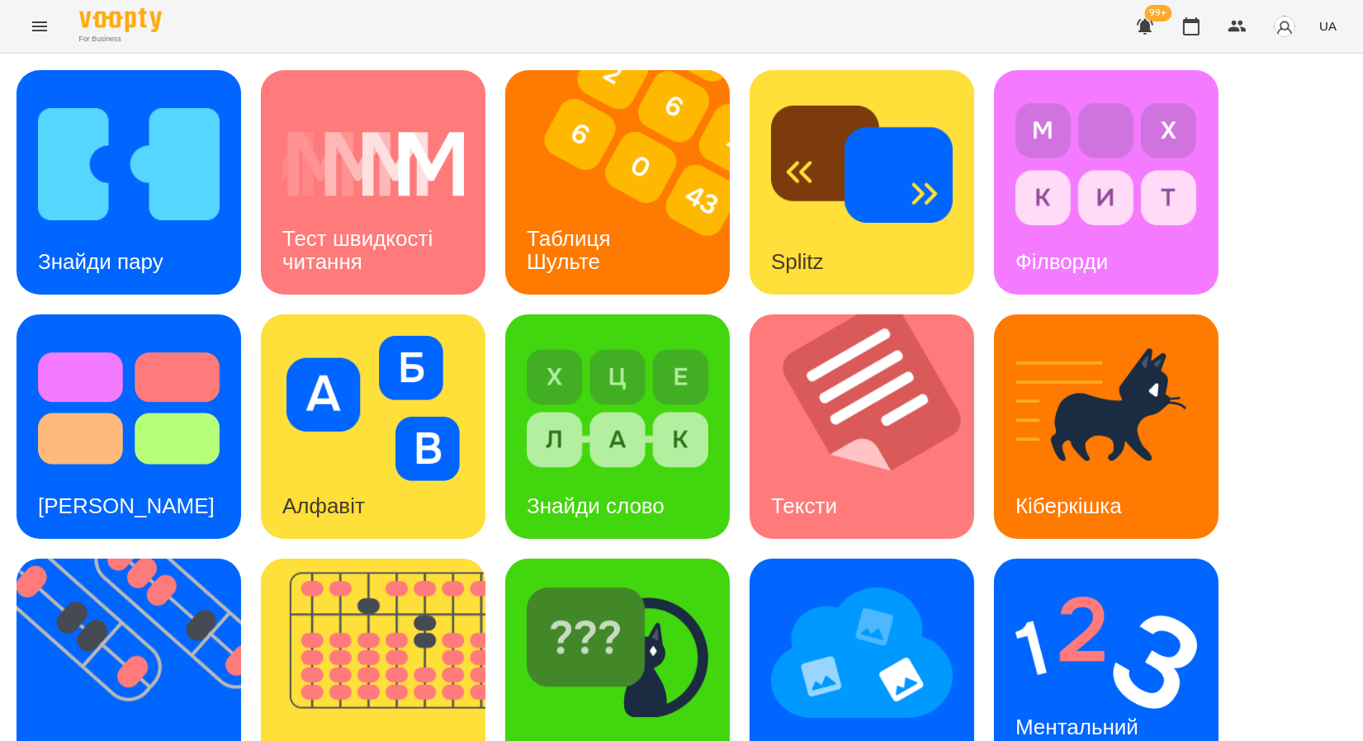
scroll to position [303, 0]
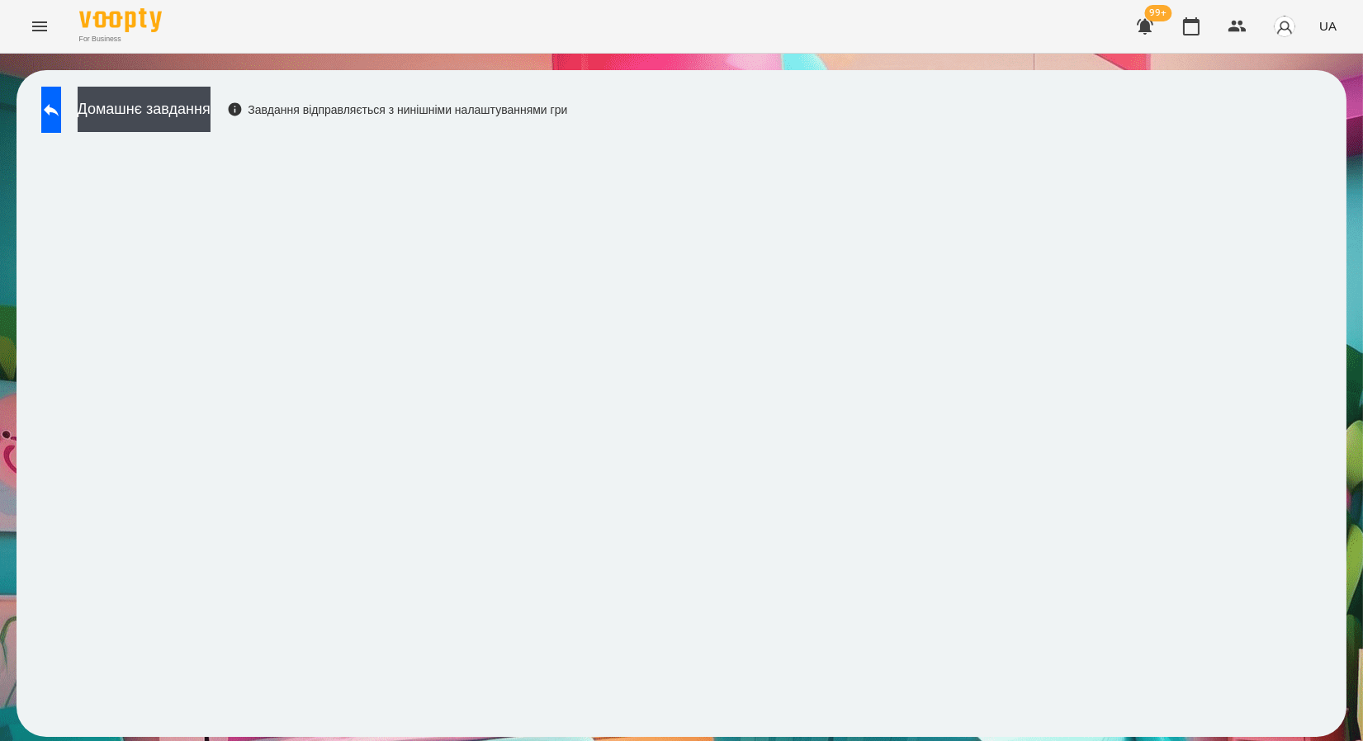
click at [45, 28] on icon "Menu" at bounding box center [40, 27] width 20 height 20
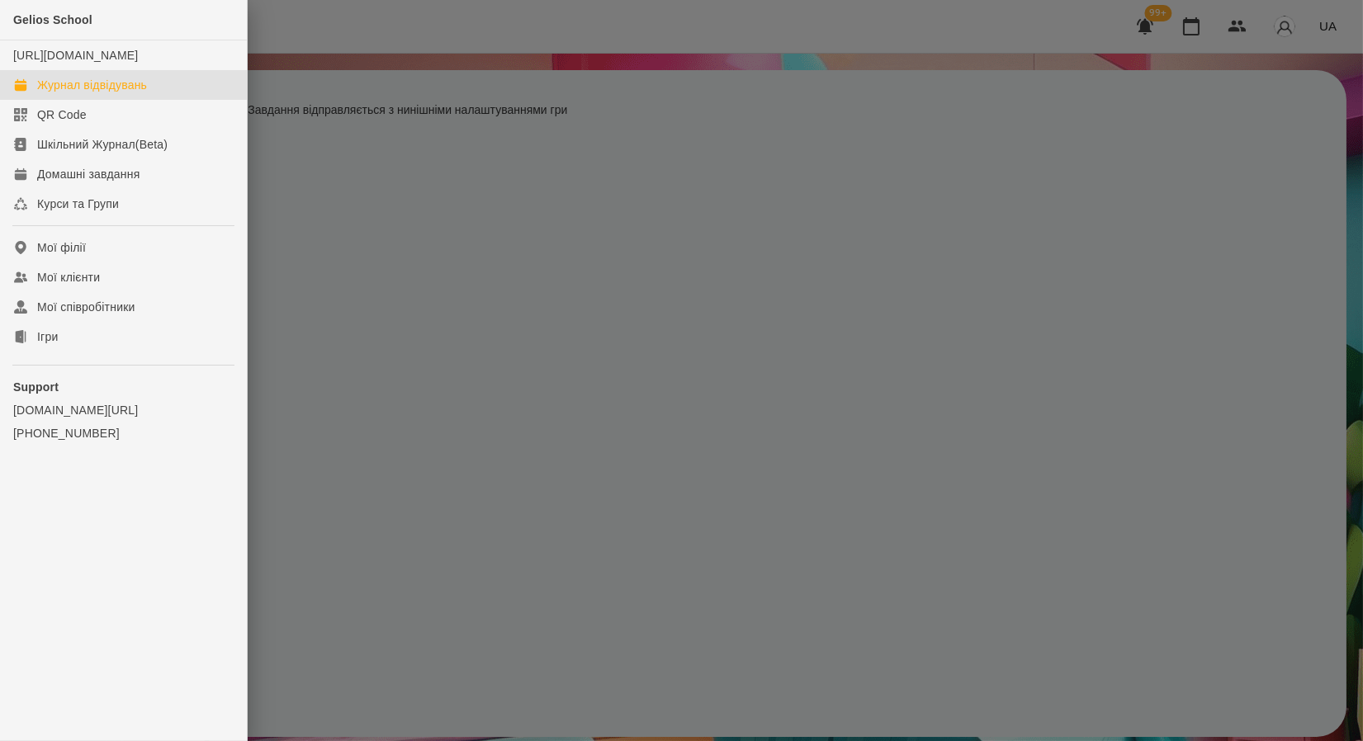
click at [114, 93] on div "Журнал відвідувань" at bounding box center [92, 85] width 110 height 17
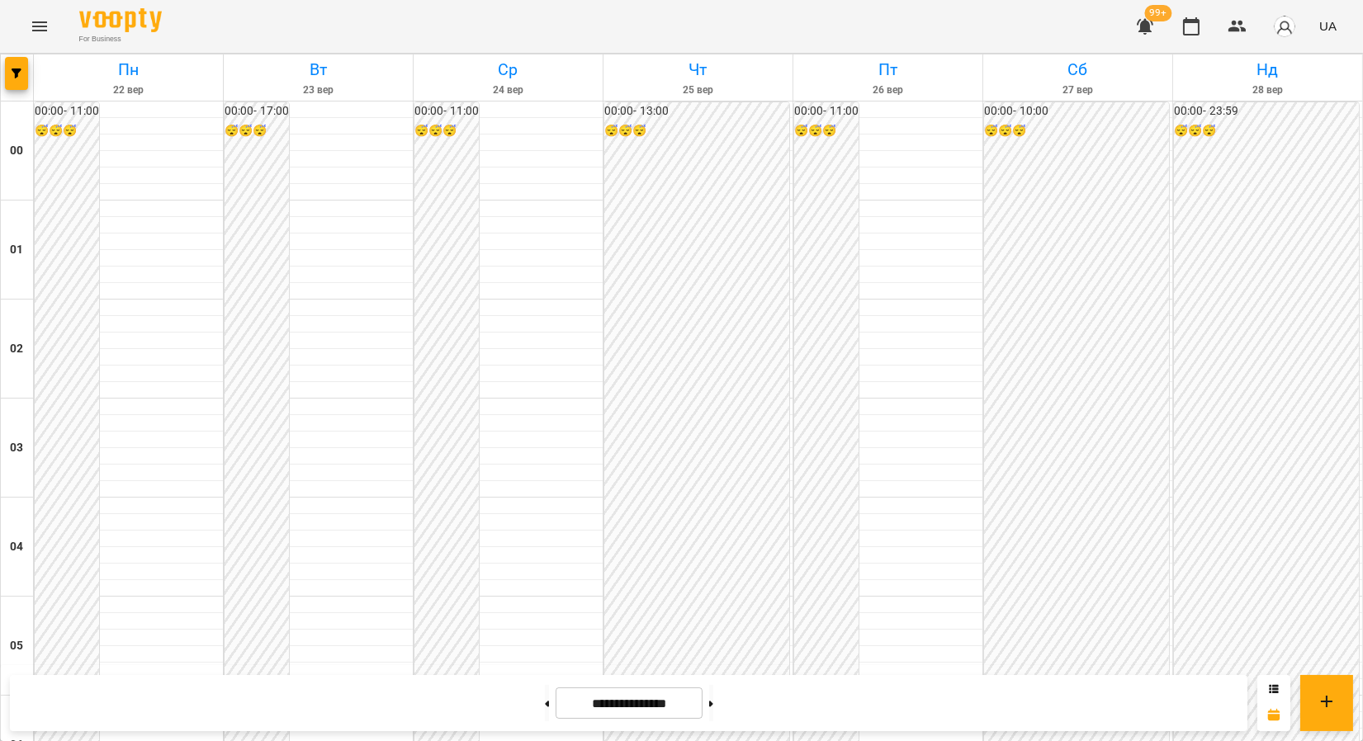
scroll to position [1192, 0]
click at [545, 706] on icon at bounding box center [547, 704] width 4 height 7
type input "**********"
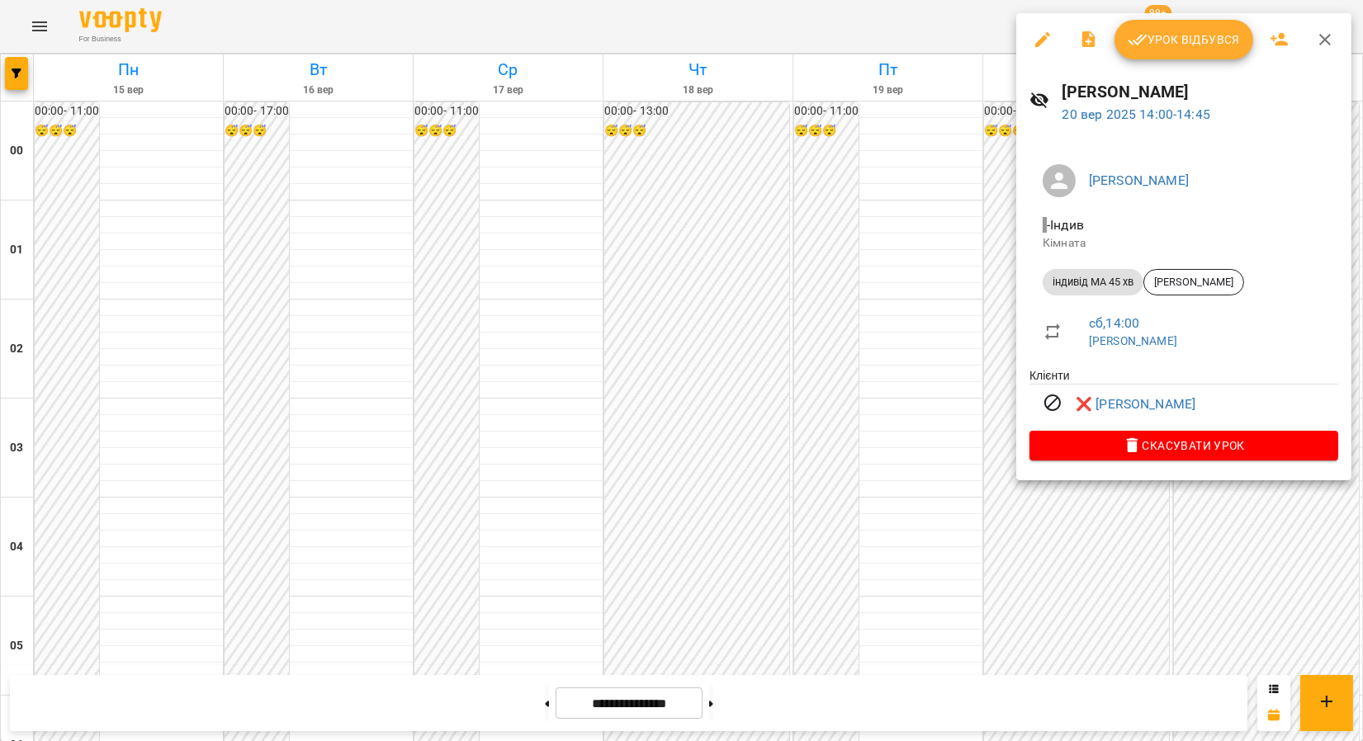
click at [1319, 43] on icon "button" at bounding box center [1325, 40] width 12 height 12
